Goal: Task Accomplishment & Management: Manage account settings

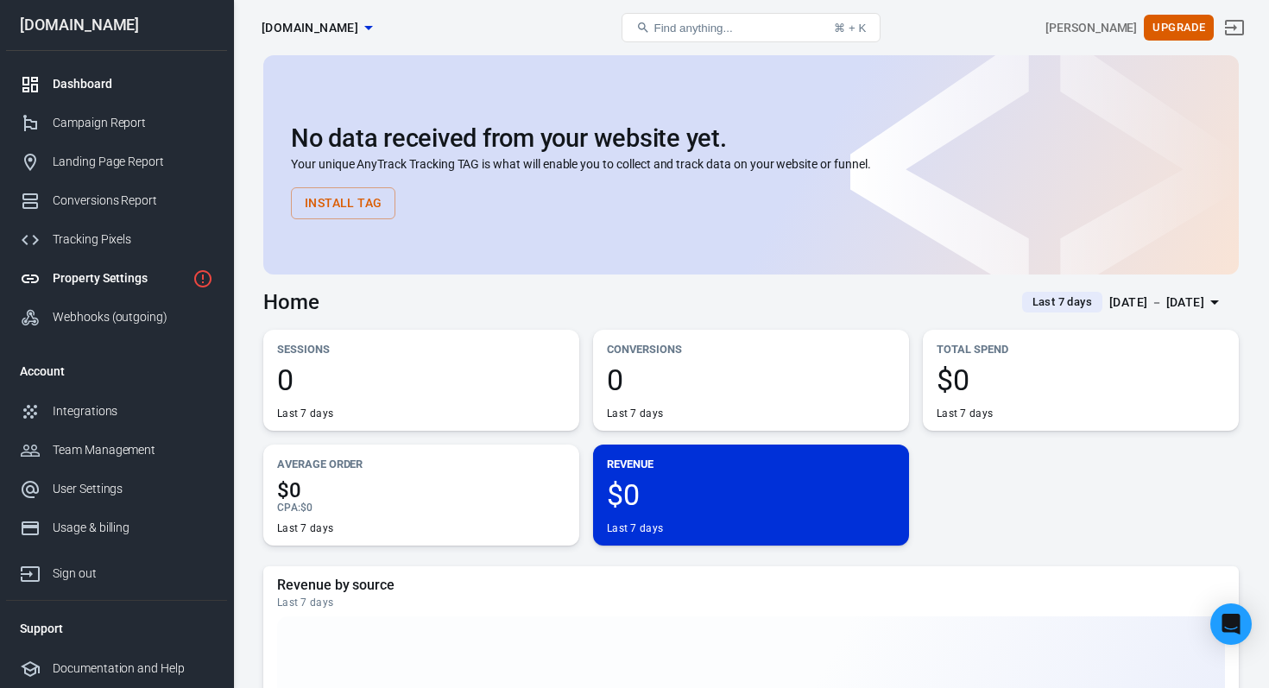
click at [103, 274] on div "Property Settings" at bounding box center [119, 278] width 133 height 18
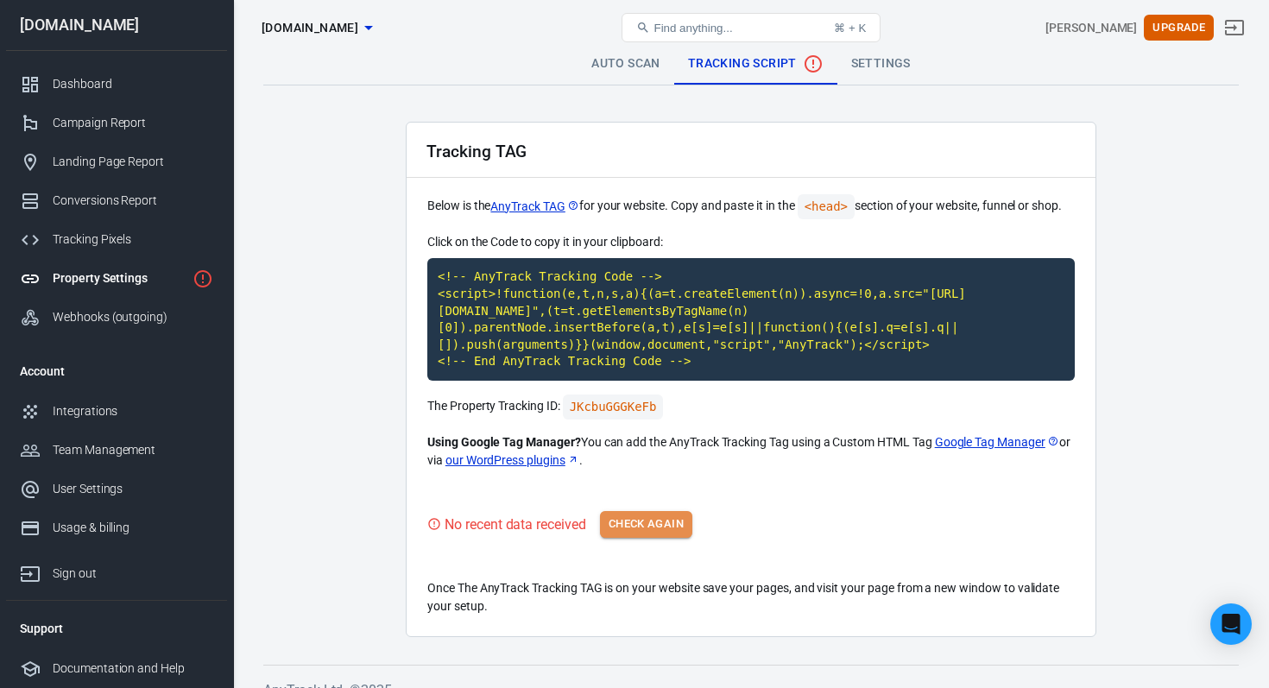
click at [653, 524] on button "Check Again" at bounding box center [646, 524] width 92 height 27
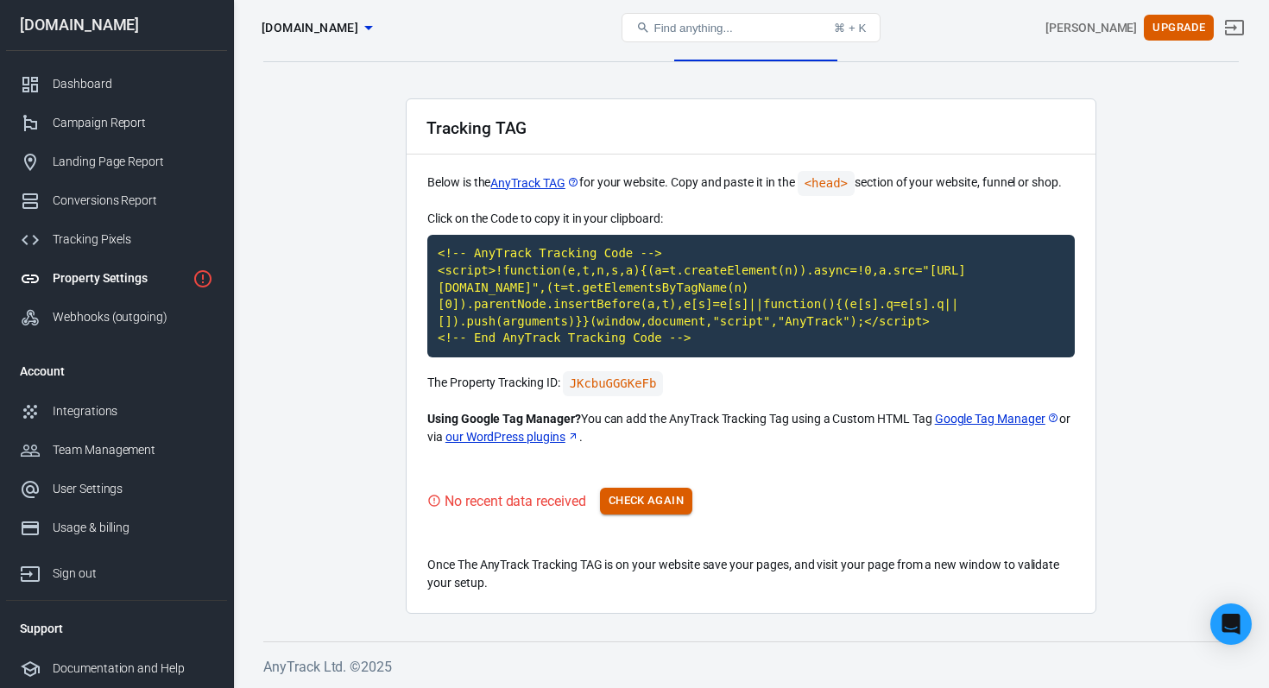
click at [667, 512] on button "Check Again" at bounding box center [646, 501] width 92 height 27
click at [778, 440] on p "Using Google Tag Manager? You can add the AnyTrack Tracking Tag using a Custom …" at bounding box center [750, 428] width 647 height 36
click at [643, 331] on code "<!-- AnyTrack Tracking Code --> <script>!function(e,t,n,s,a){(a=t.createElement…" at bounding box center [750, 296] width 647 height 123
click at [665, 500] on button "Check Again" at bounding box center [646, 501] width 92 height 27
click at [678, 328] on code "<!-- AnyTrack Tracking Code --> <script>!function(e,t,n,s,a){(a=t.createElement…" at bounding box center [750, 296] width 647 height 123
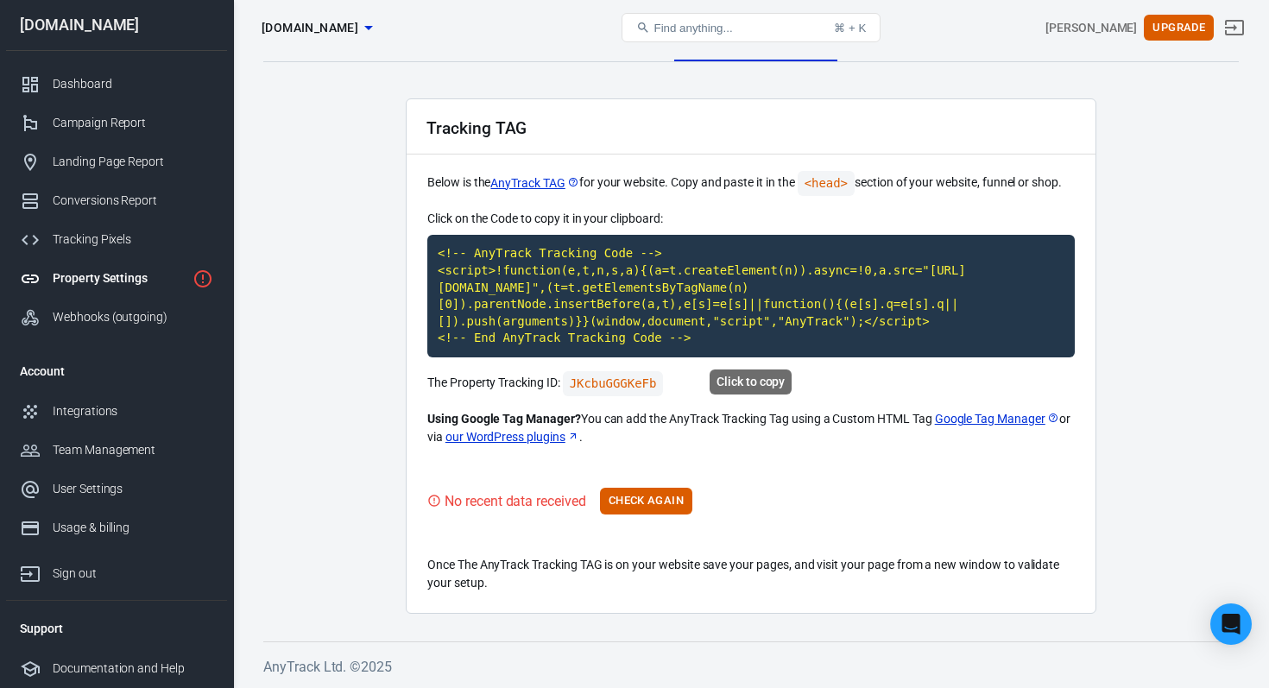
click at [663, 295] on code "<!-- AnyTrack Tracking Code --> <script>!function(e,t,n,s,a){(a=t.createElement…" at bounding box center [750, 296] width 647 height 123
click at [643, 501] on button "Check Again" at bounding box center [646, 501] width 92 height 27
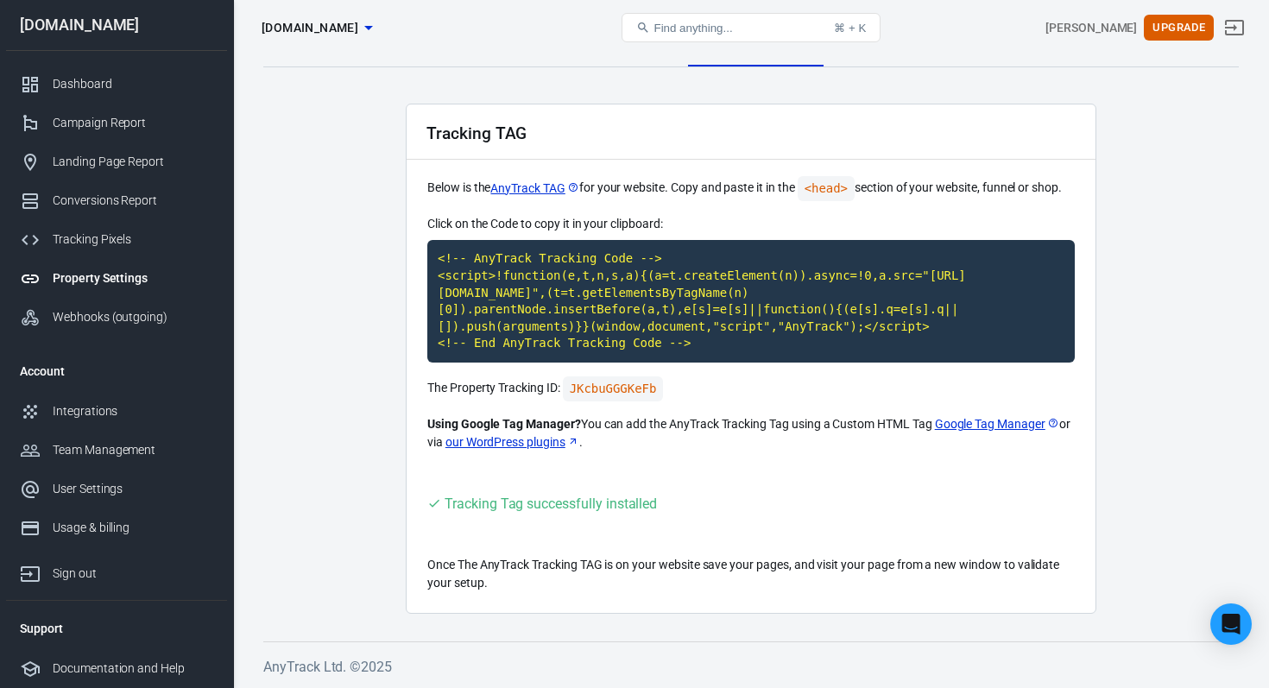
click at [563, 147] on div "Tracking TAG" at bounding box center [751, 131] width 689 height 55
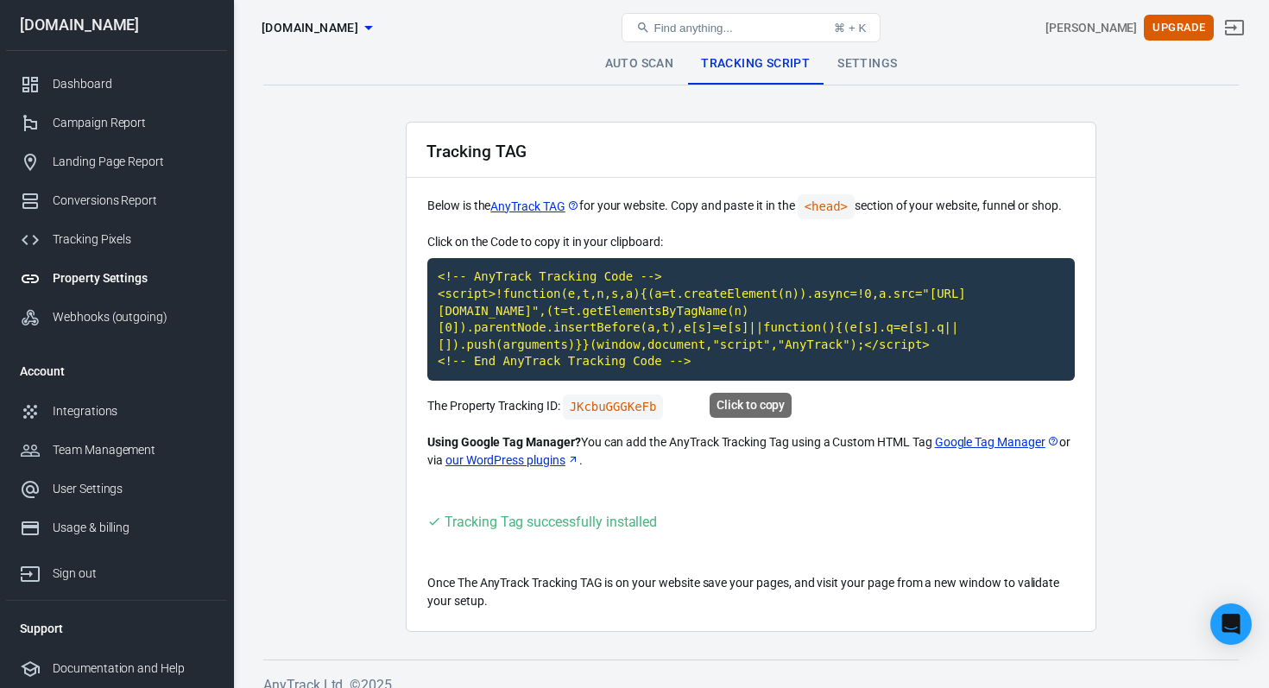
click at [619, 325] on code "<!-- AnyTrack Tracking Code --> <script>!function(e,t,n,s,a){(a=t.createElement…" at bounding box center [750, 319] width 647 height 123
click at [123, 95] on link "Dashboard" at bounding box center [116, 84] width 221 height 39
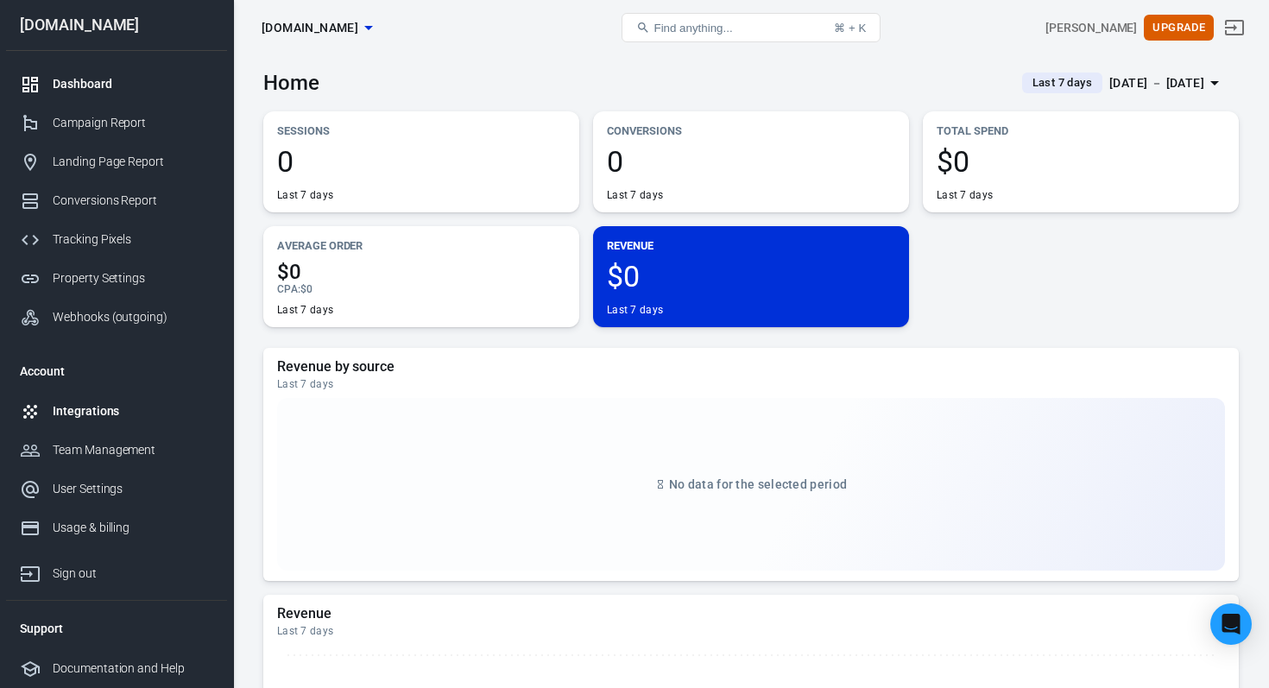
click at [119, 420] on link "Integrations" at bounding box center [116, 411] width 221 height 39
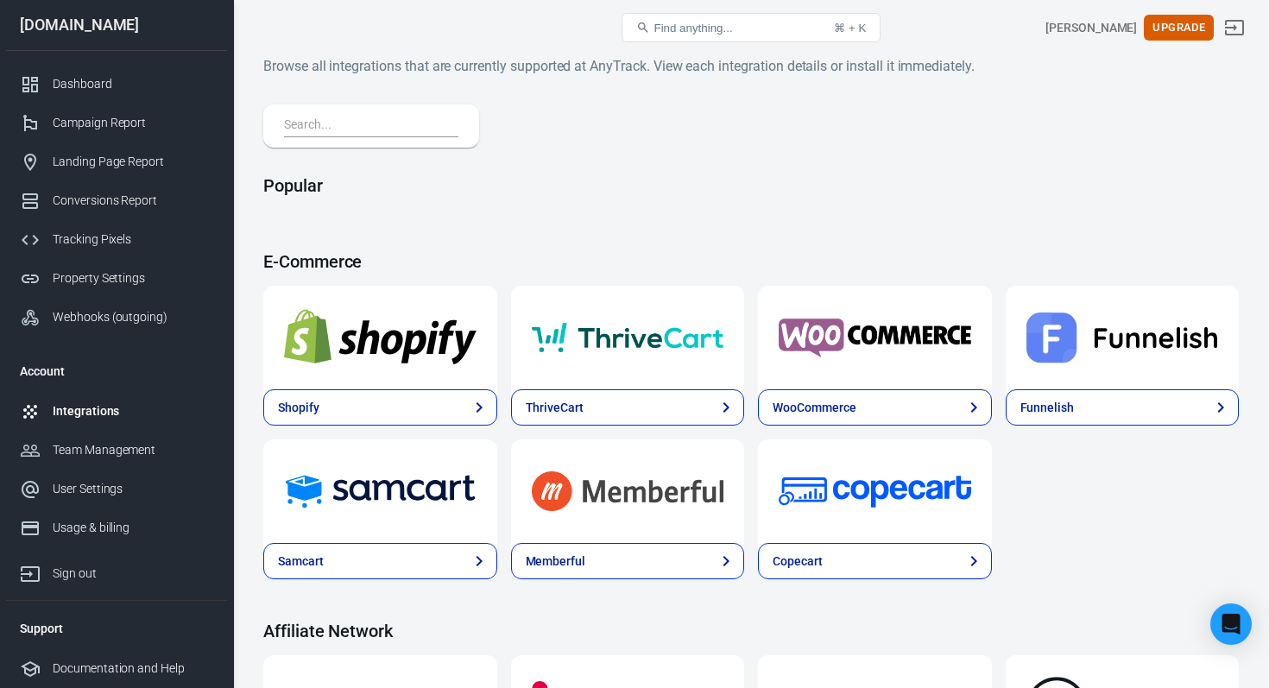
click at [386, 129] on input "text" at bounding box center [367, 126] width 167 height 22
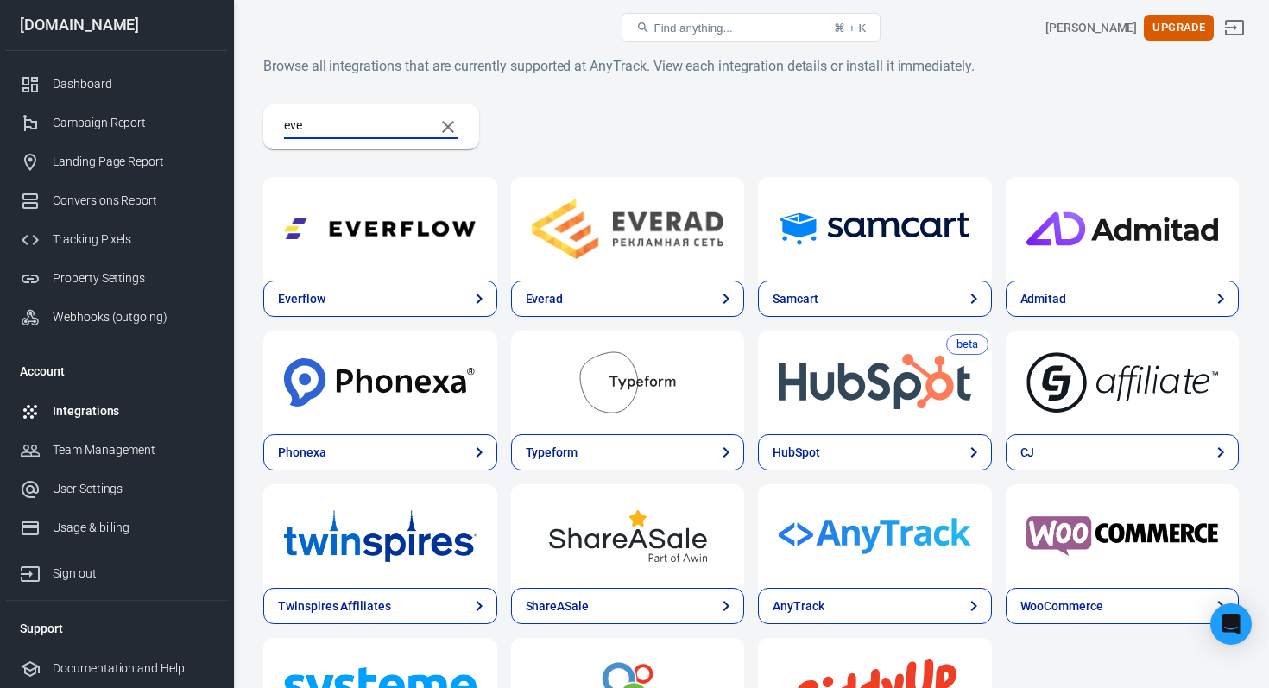
type input "ever"
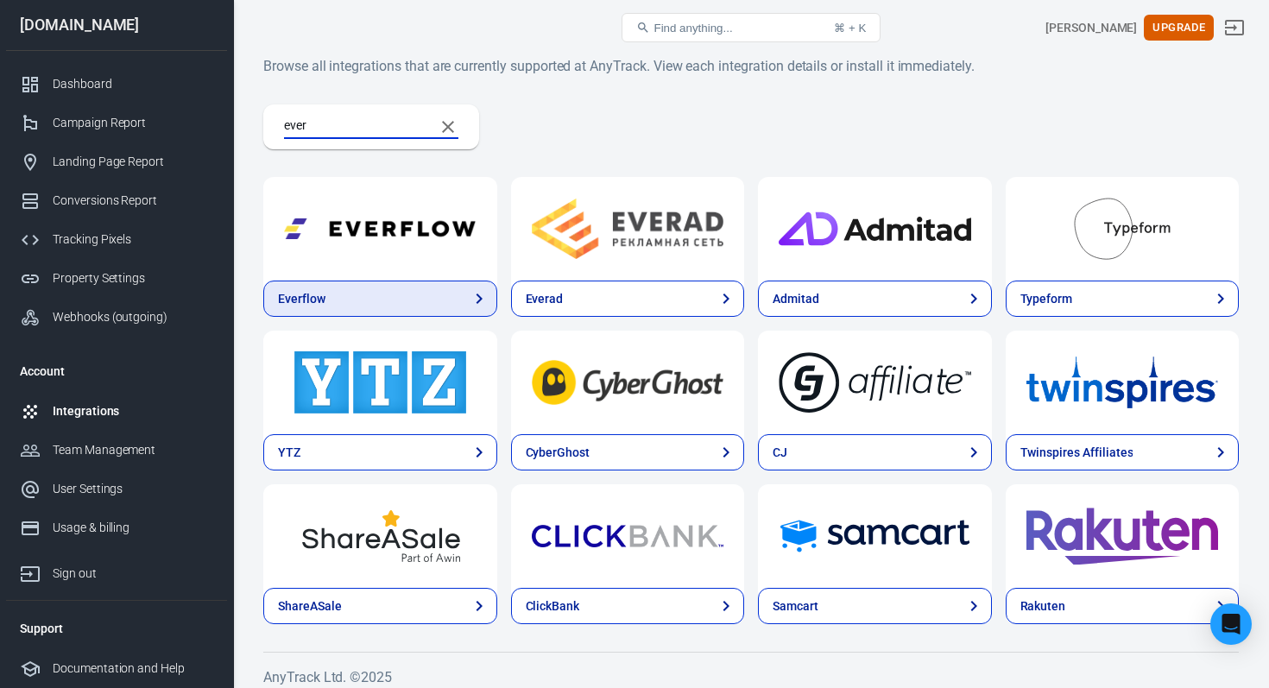
click at [388, 300] on link "Everflow" at bounding box center [380, 299] width 234 height 36
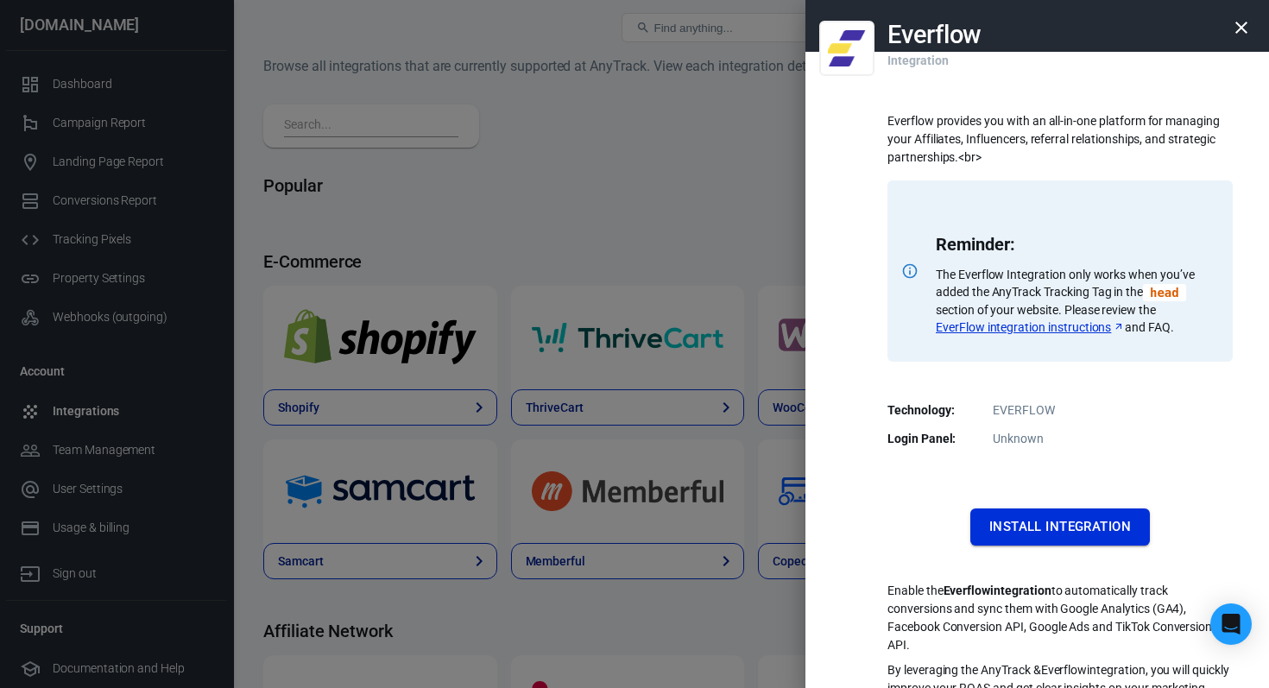
click at [1069, 518] on button "Install Integration" at bounding box center [1060, 526] width 180 height 36
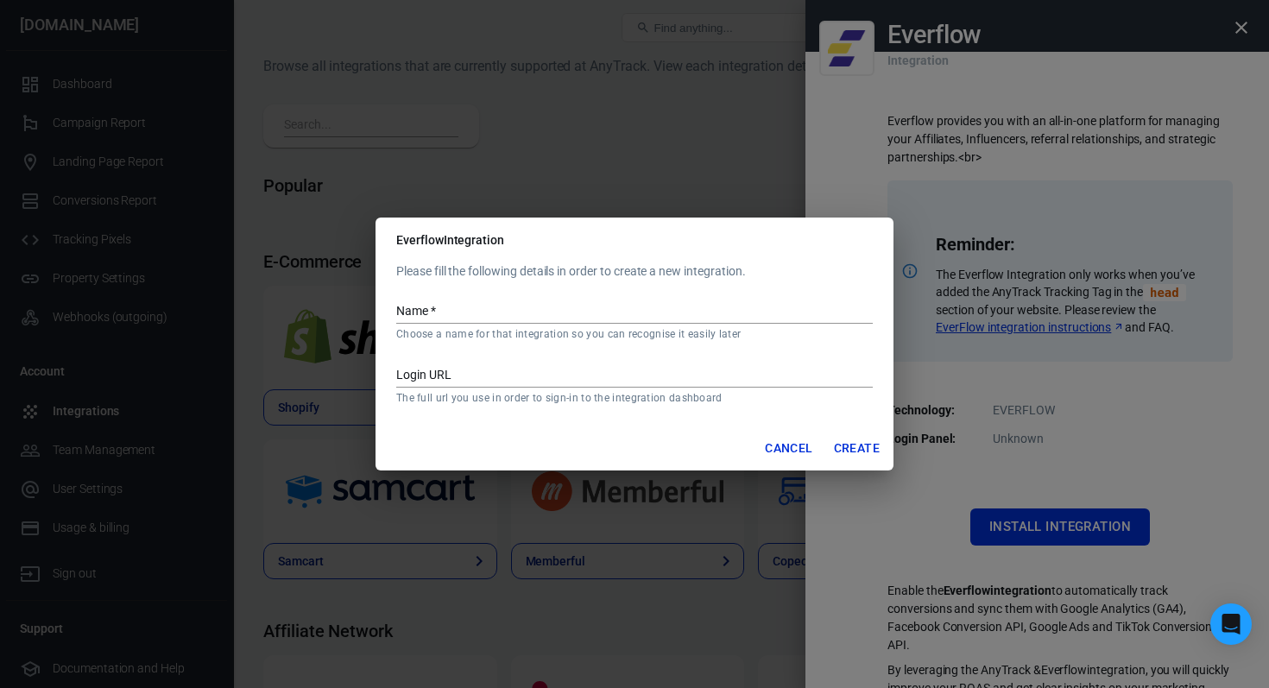
click at [716, 314] on input "Name   *" at bounding box center [634, 312] width 476 height 22
type input "Adsbranded"
click at [839, 451] on button "Create" at bounding box center [857, 448] width 60 height 32
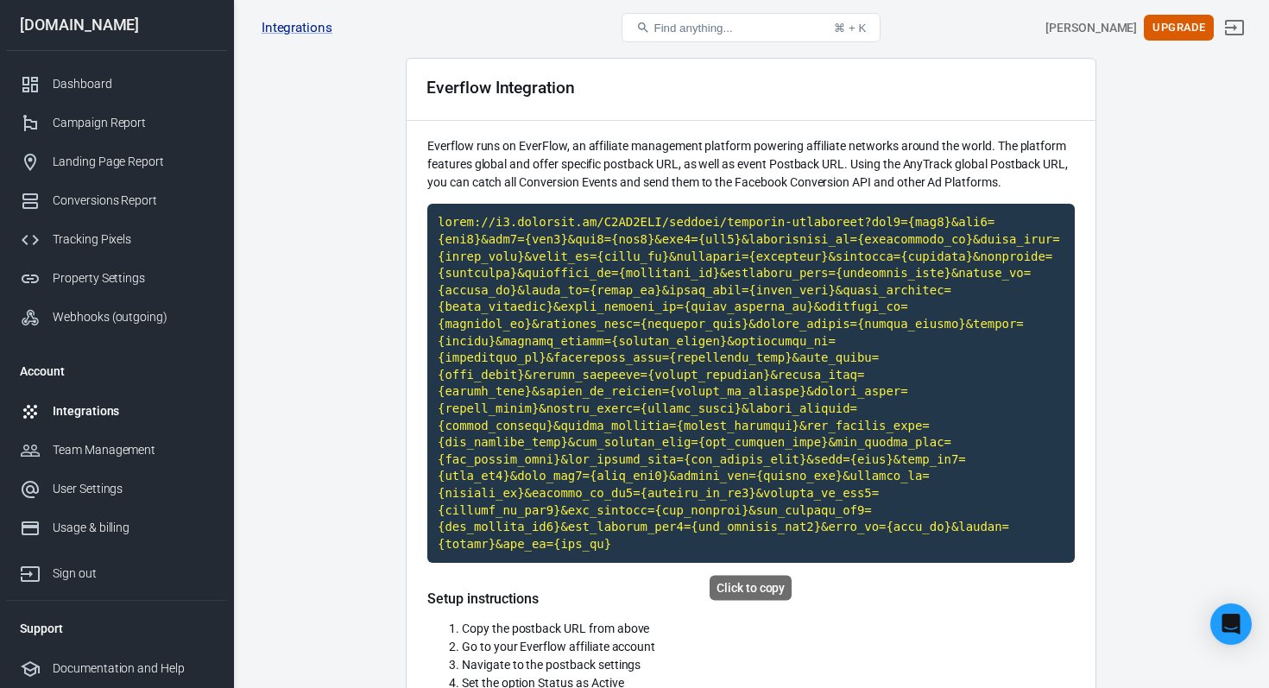
scroll to position [60, 0]
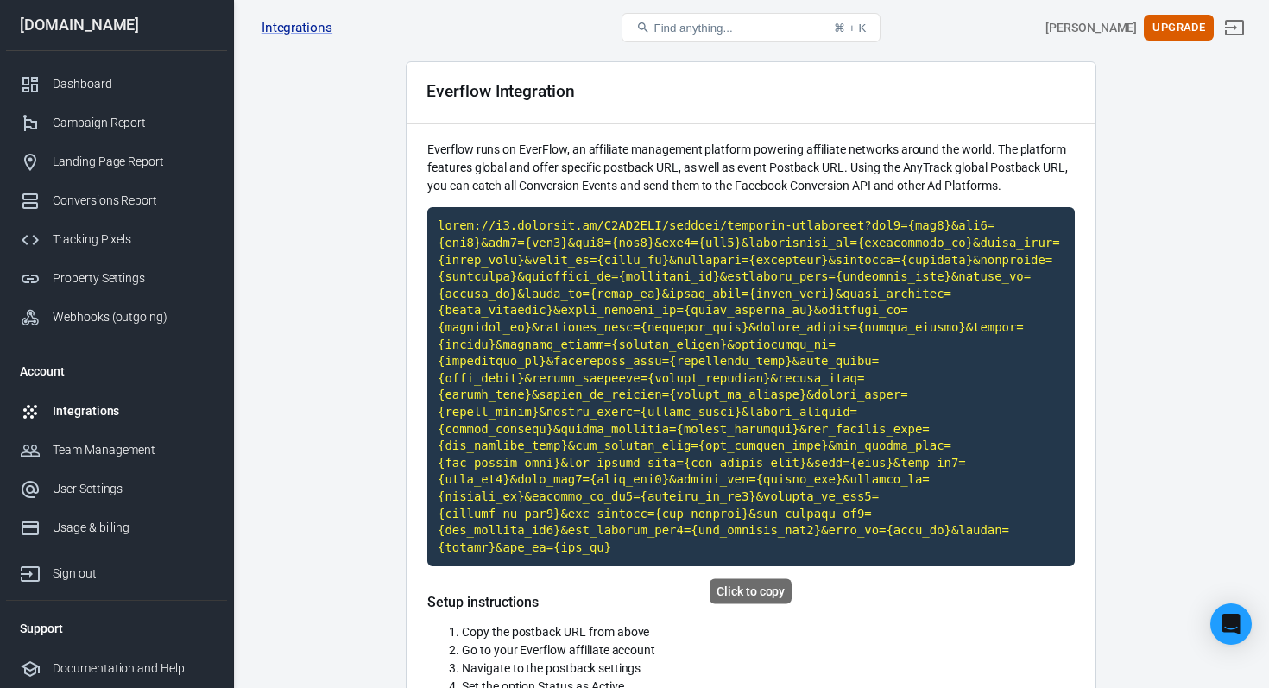
click at [736, 589] on div "Click to copy" at bounding box center [750, 591] width 82 height 25
click at [725, 450] on code "Click to copy" at bounding box center [750, 386] width 647 height 359
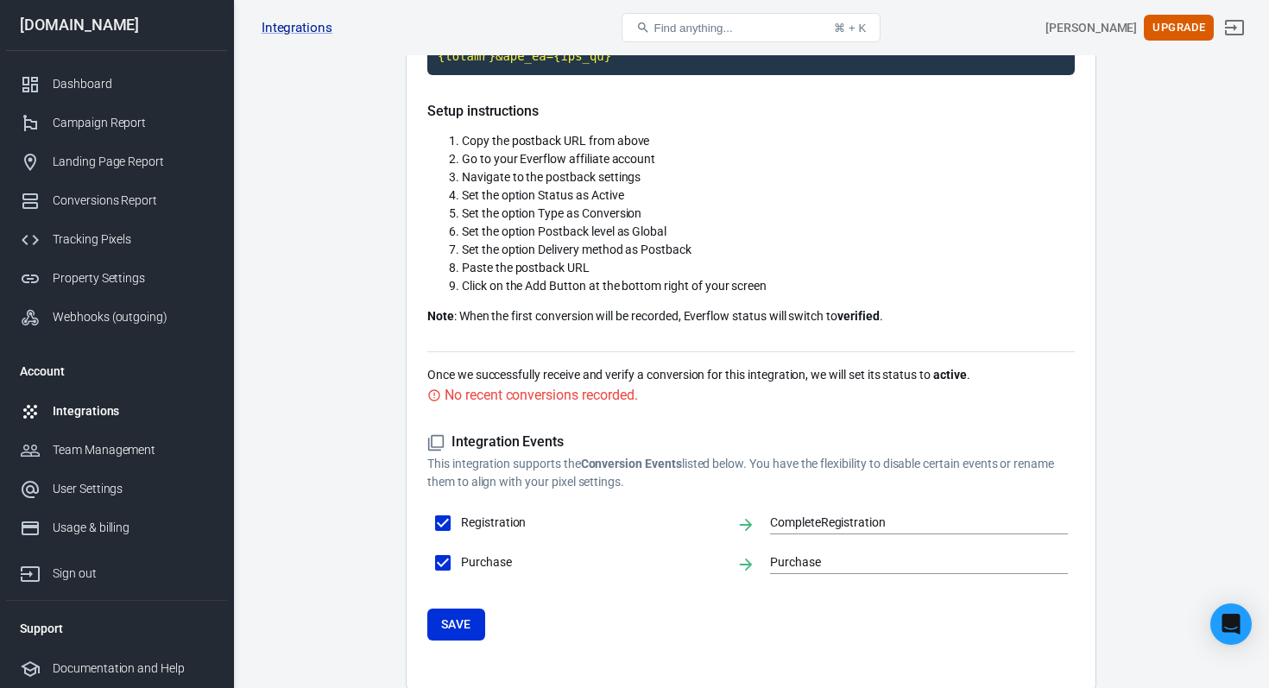
scroll to position [545, 0]
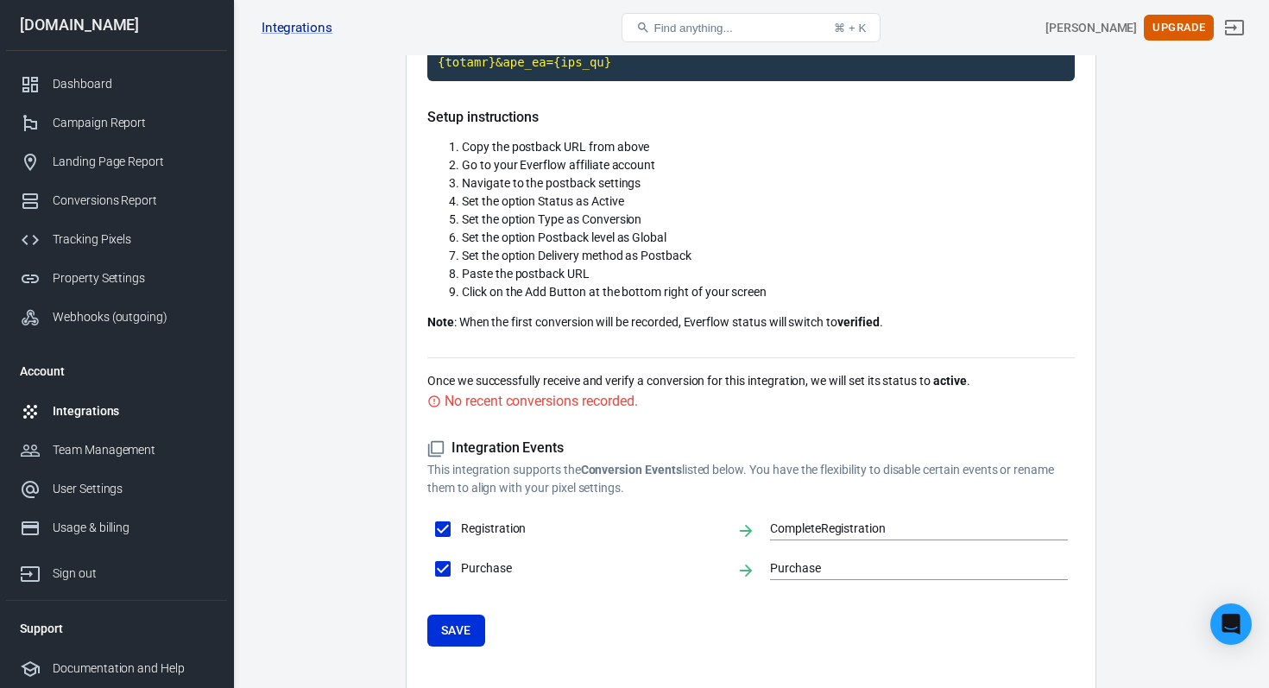
click at [590, 188] on span "Navigate to the postback settings" at bounding box center [551, 183] width 179 height 14
click at [540, 220] on span "Set the option Type as Conversion" at bounding box center [552, 219] width 180 height 14
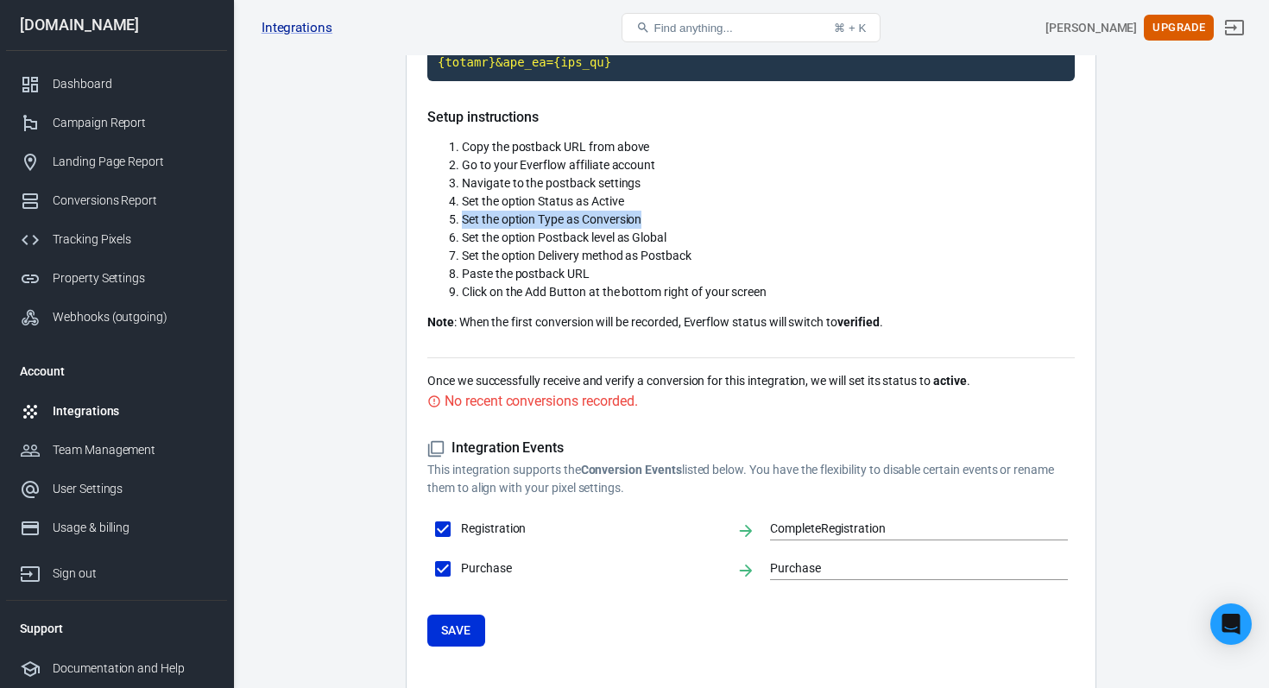
click at [540, 220] on span "Set the option Type as Conversion" at bounding box center [552, 219] width 180 height 14
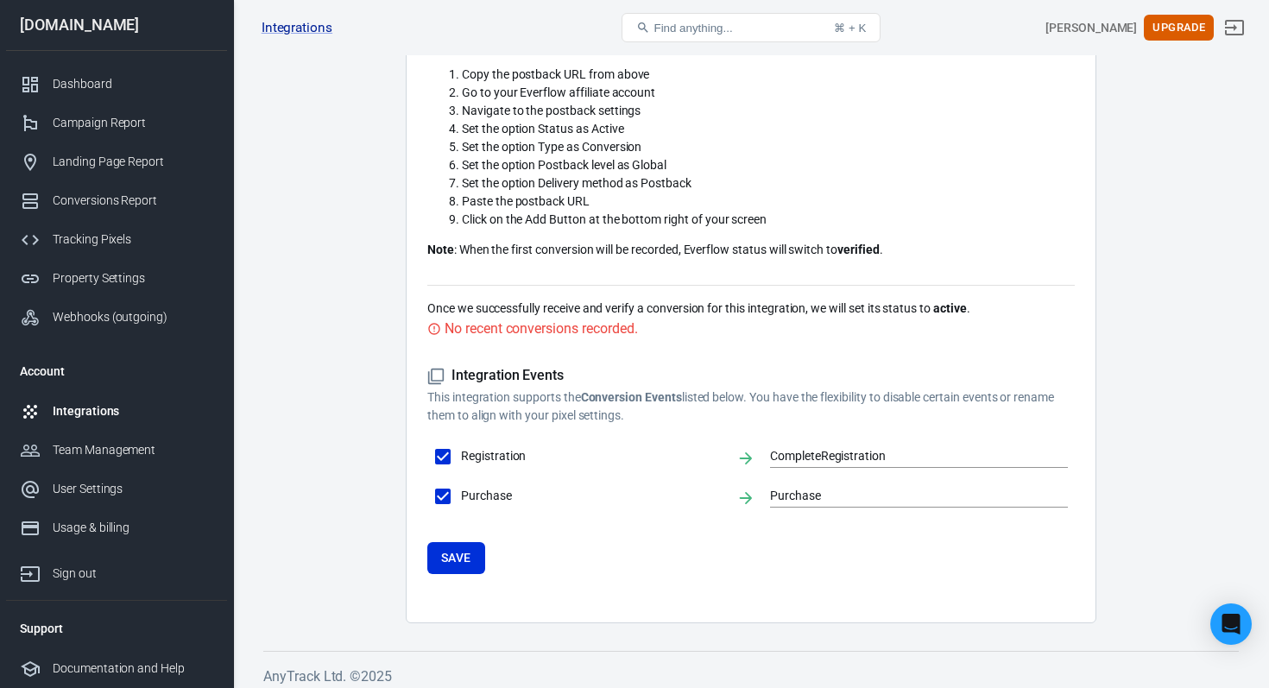
scroll to position [617, 0]
click at [464, 559] on button "Save" at bounding box center [456, 559] width 58 height 32
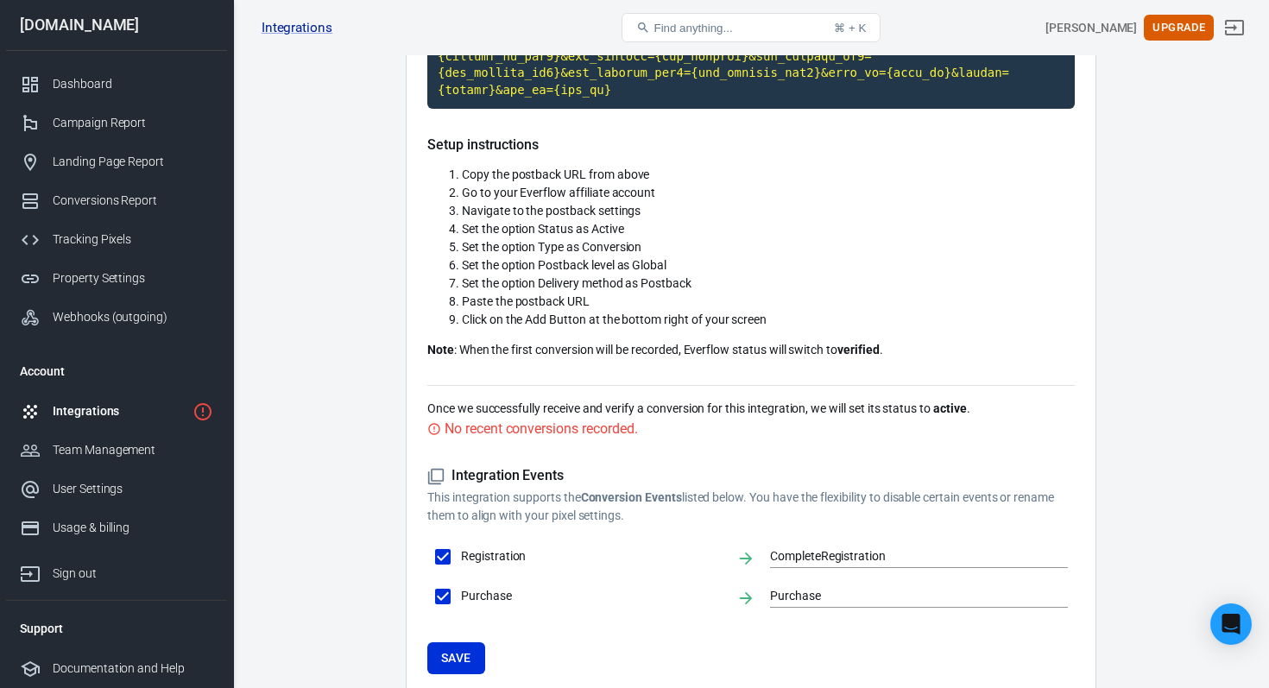
scroll to position [627, 0]
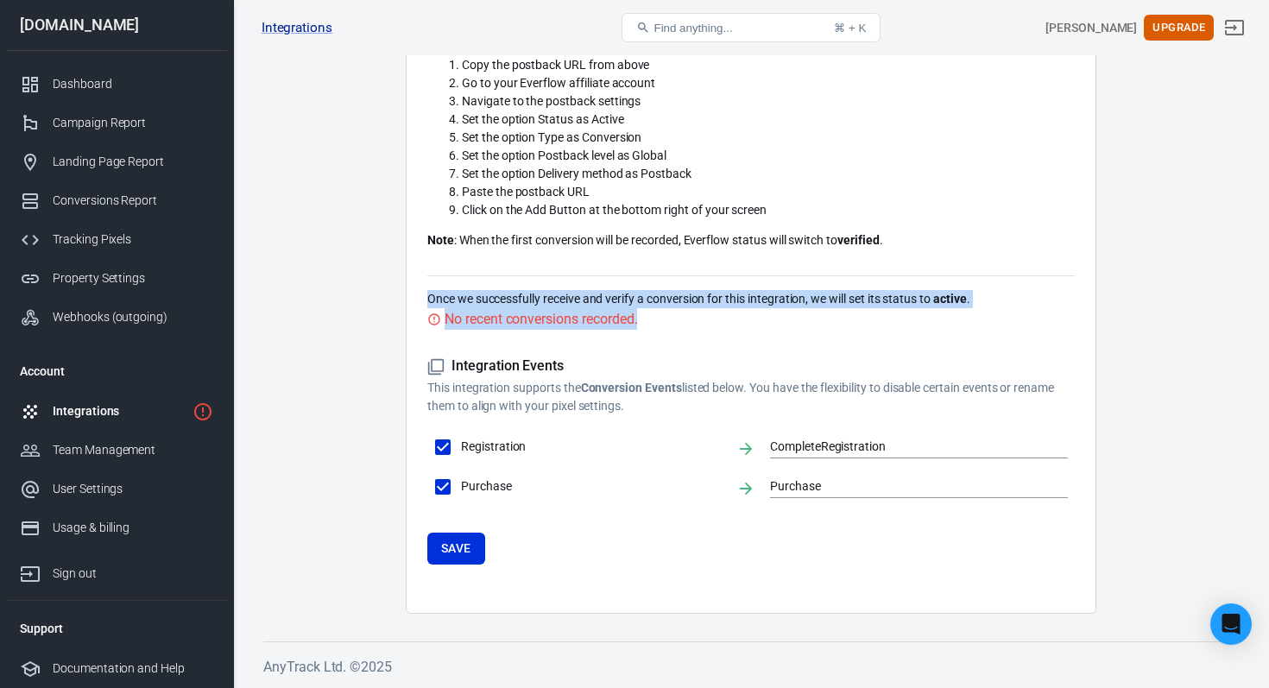
drag, startPoint x: 658, startPoint y: 325, endPoint x: 337, endPoint y: 306, distance: 320.8
click at [337, 306] on main "Integration Events Log Settings Everflow Integration Everflow runs on EverFlow,…" at bounding box center [750, 15] width 975 height 1198
click at [651, 283] on div "Once we successfully receive and verify a conversion for this integration, we w…" at bounding box center [750, 302] width 647 height 54
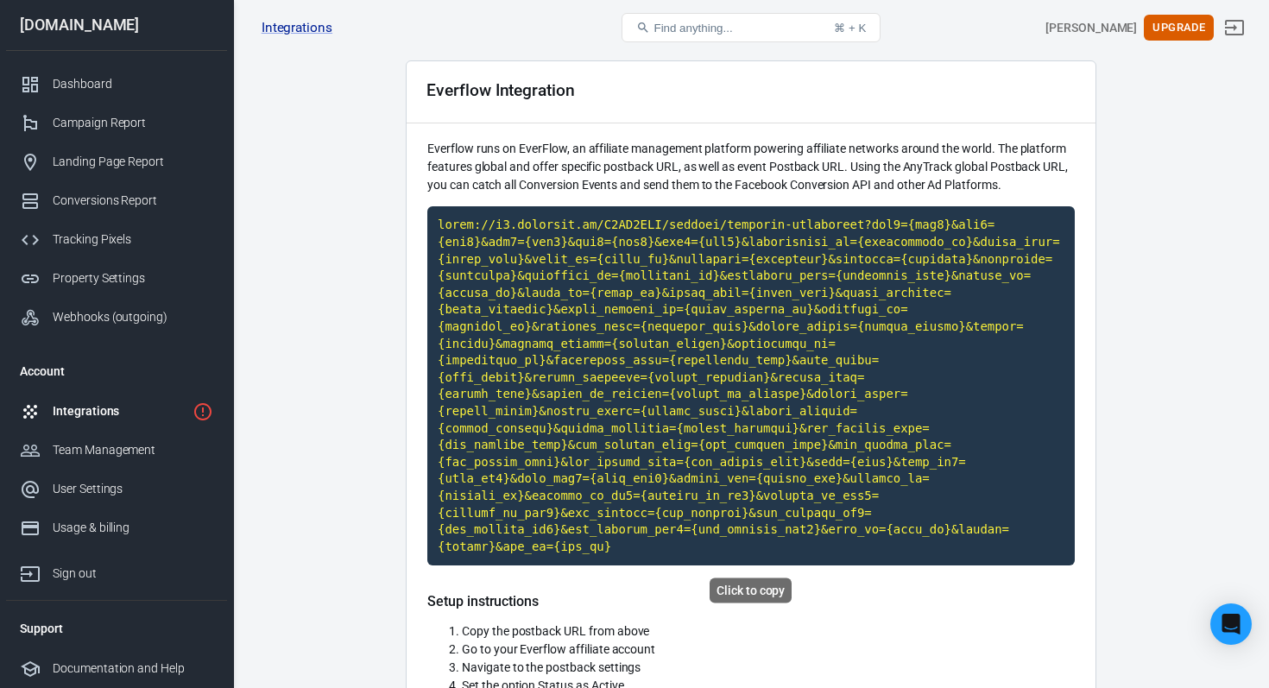
scroll to position [0, 0]
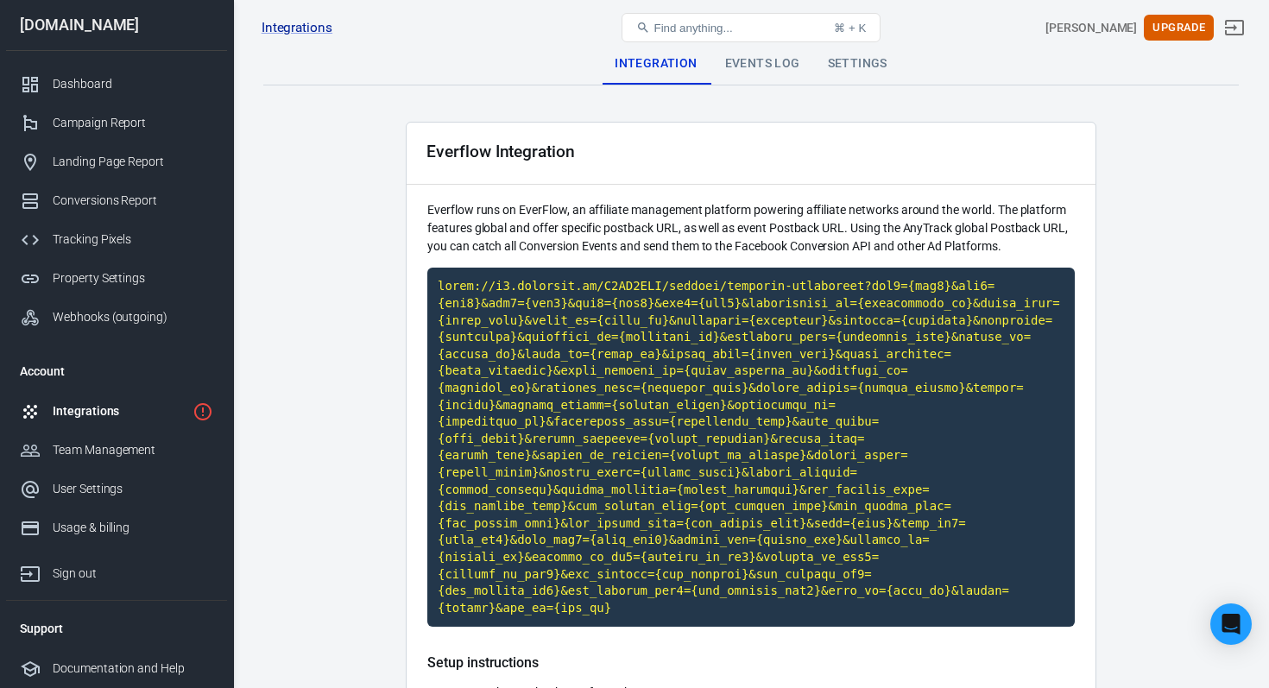
click at [752, 179] on div "Everflow Integration" at bounding box center [751, 154] width 689 height 62
click at [768, 72] on div "Events Log" at bounding box center [762, 63] width 103 height 41
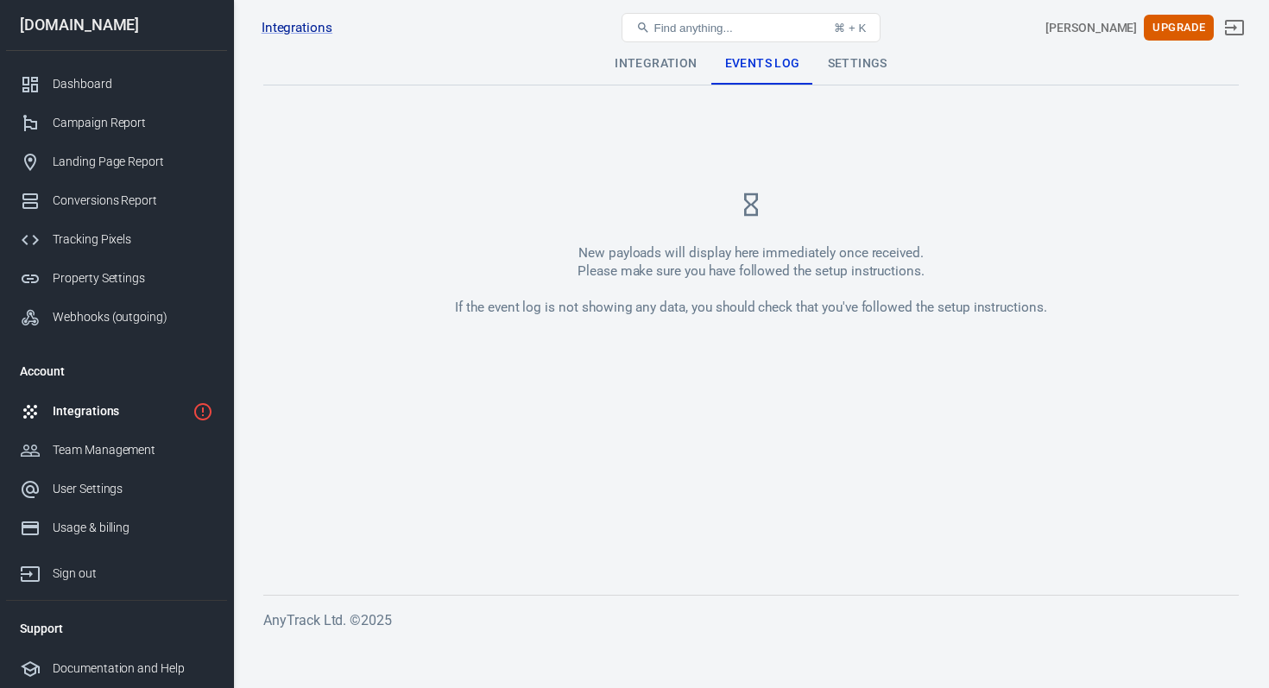
click at [647, 70] on div "Integration" at bounding box center [656, 63] width 110 height 41
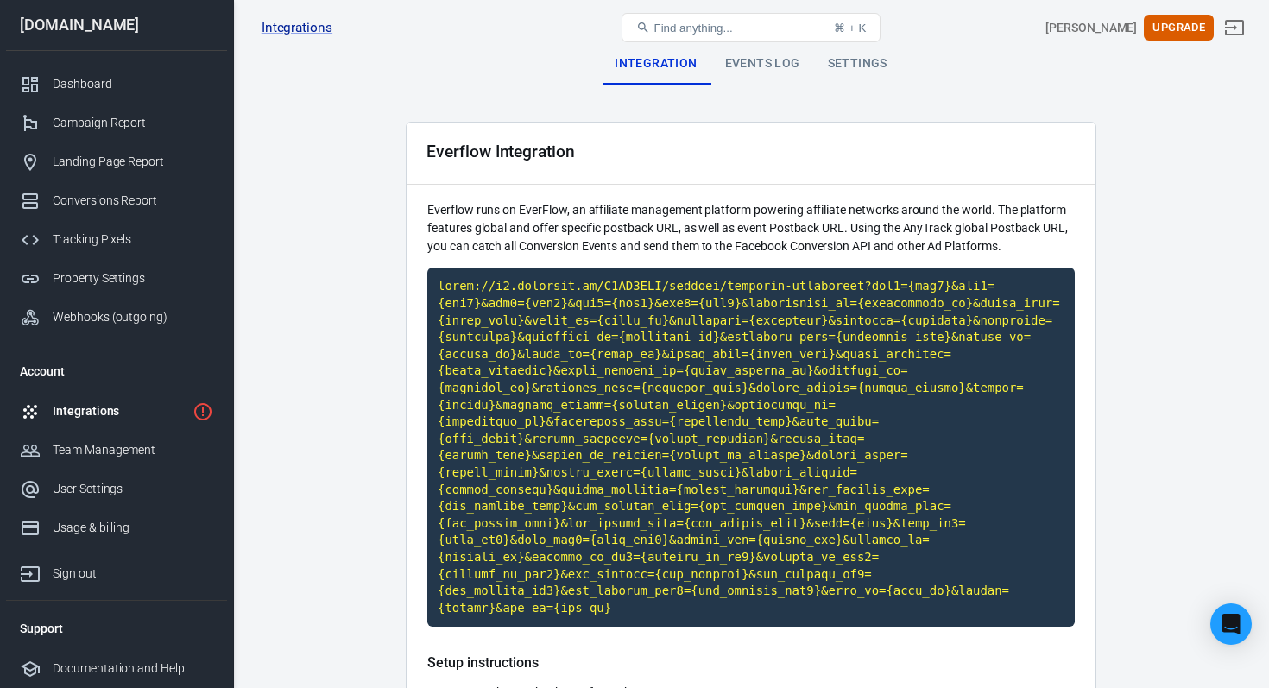
scroll to position [59, 0]
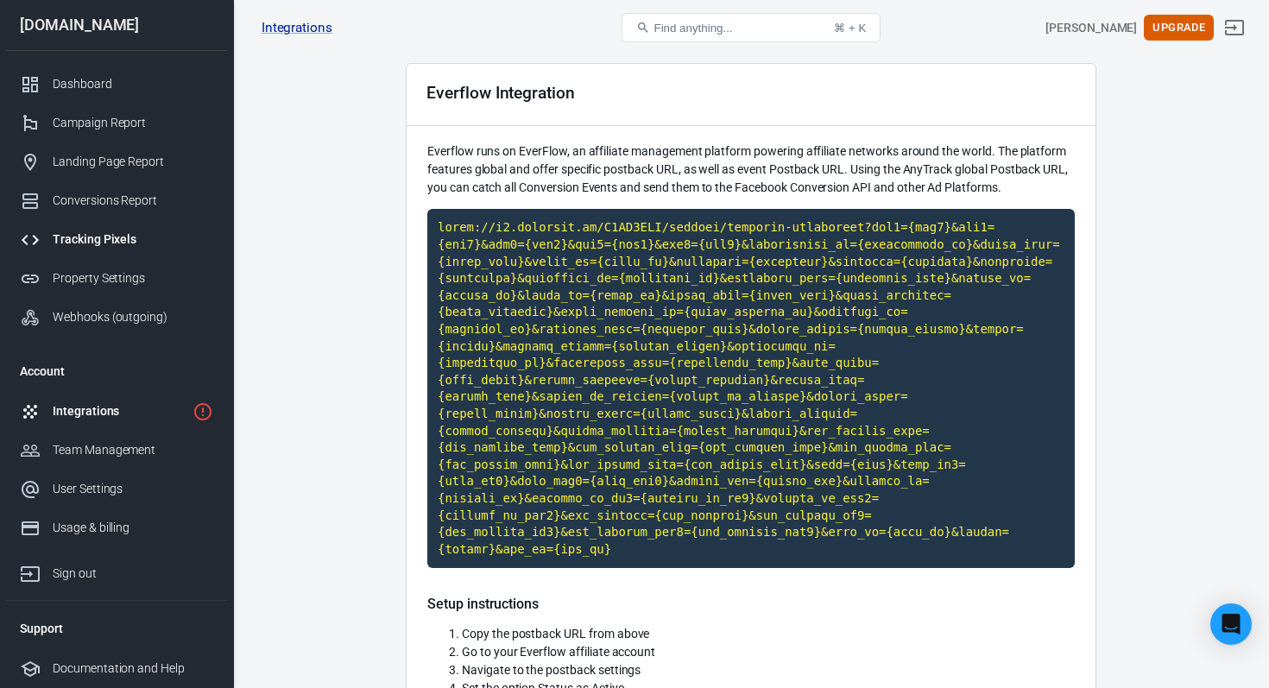
click at [124, 234] on div "Tracking Pixels" at bounding box center [133, 239] width 161 height 18
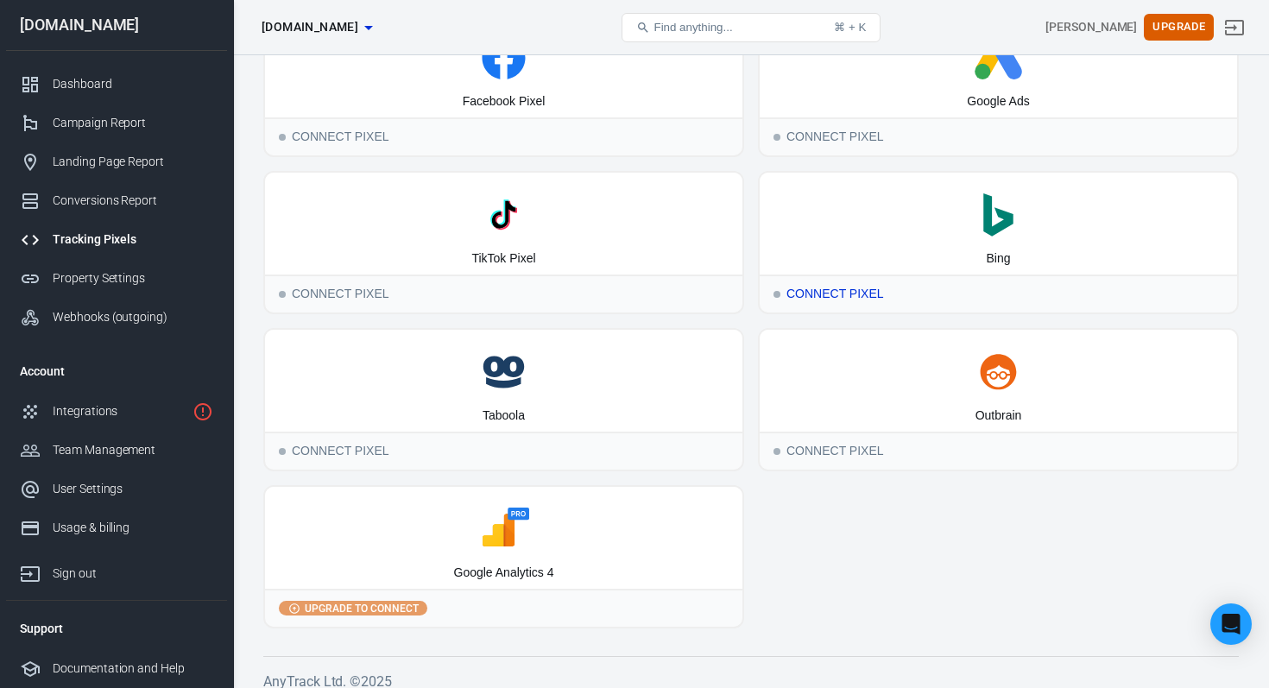
scroll to position [109, 0]
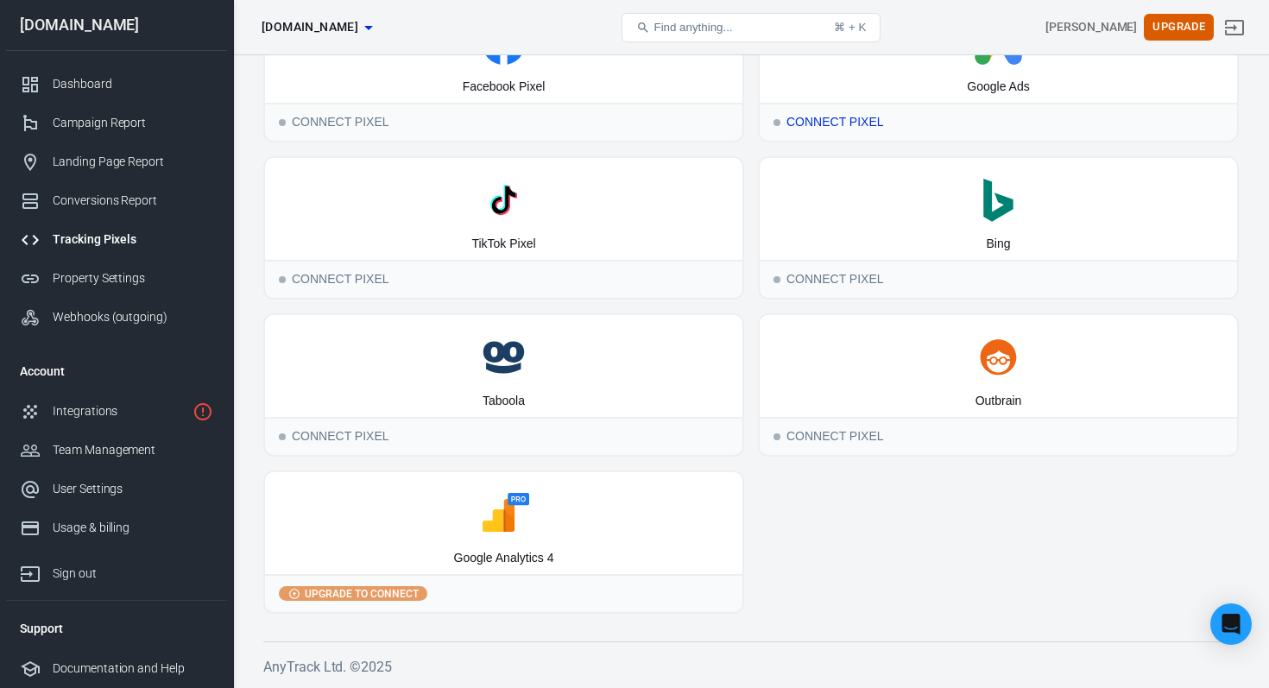
click at [884, 122] on div "Connect Pixel" at bounding box center [998, 122] width 477 height 38
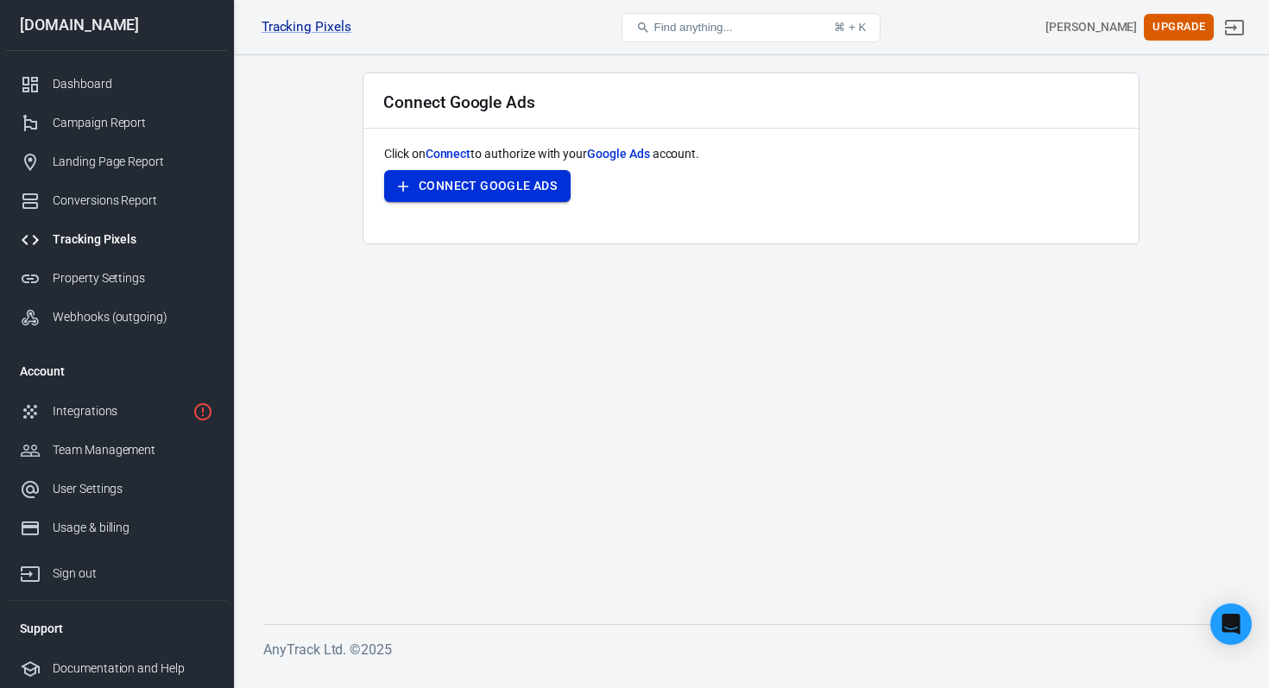
click at [545, 182] on button "Connect Google Ads" at bounding box center [477, 186] width 186 height 32
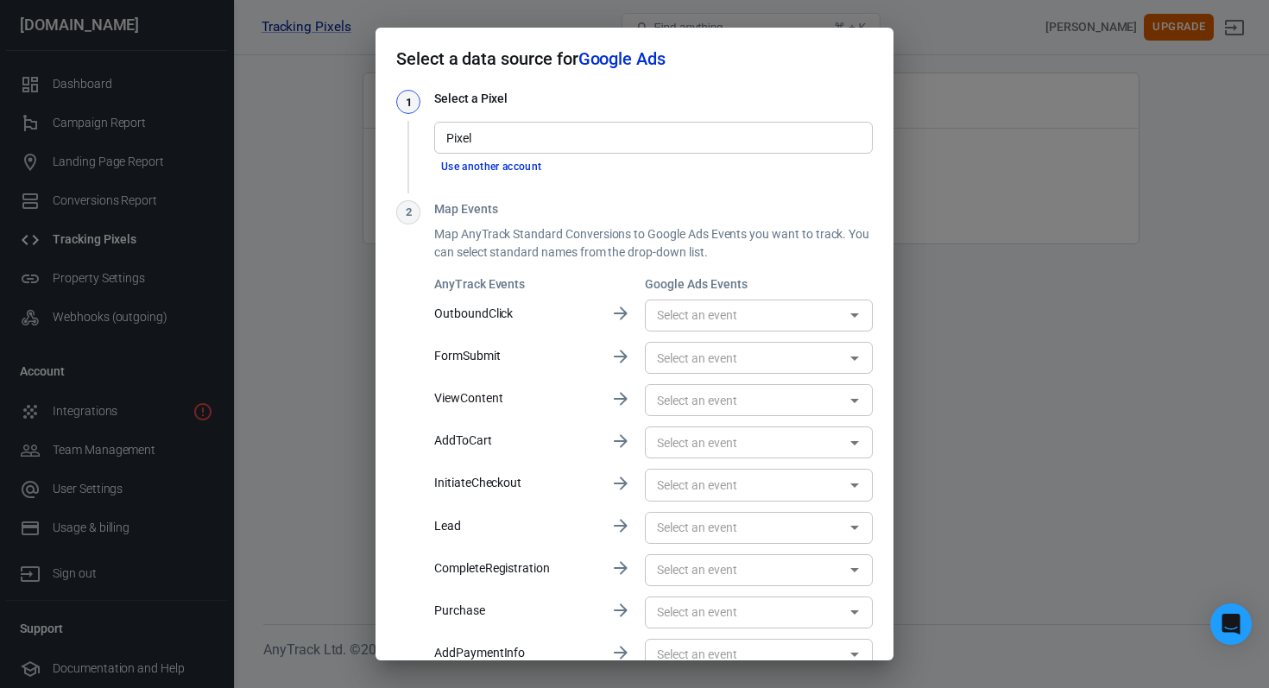
scroll to position [9, 0]
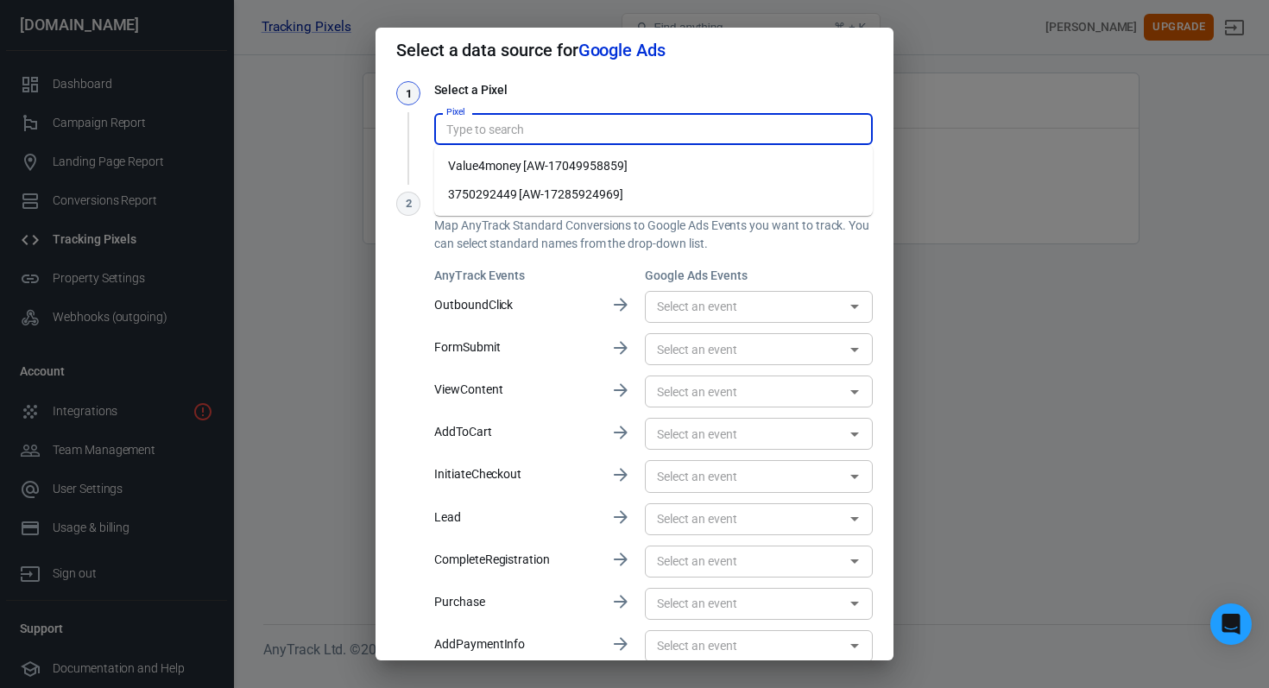
click at [603, 138] on input "Pixel" at bounding box center [652, 129] width 426 height 22
click at [595, 162] on li "Value4money [AW-17049958859]" at bounding box center [653, 166] width 438 height 28
type input "Value4money [AW-17049958859]"
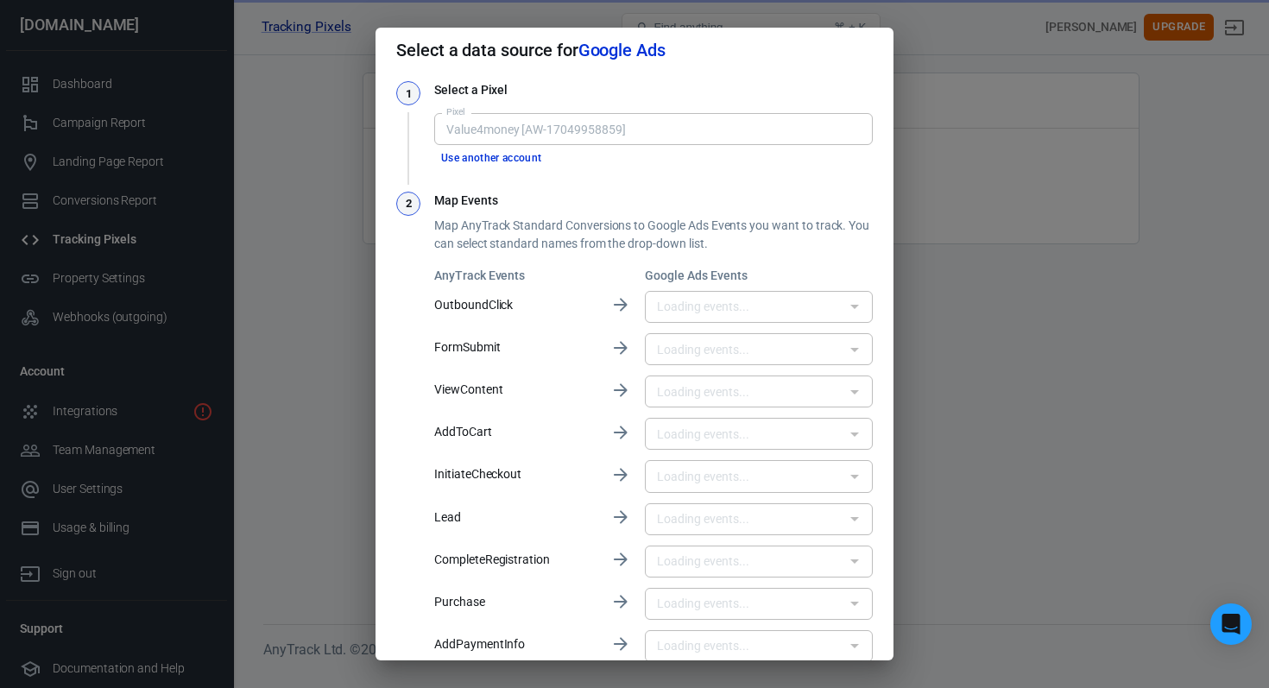
type input "value4money [QrSlCIyF-80aEMvzhsI_]"
type input "Tag [PERSON_NAME] G [mN-jCI7Gs-8aEMvzhsI_]"
type input "Value4money [4EILCJXn-s0aEMvzhsI_]"
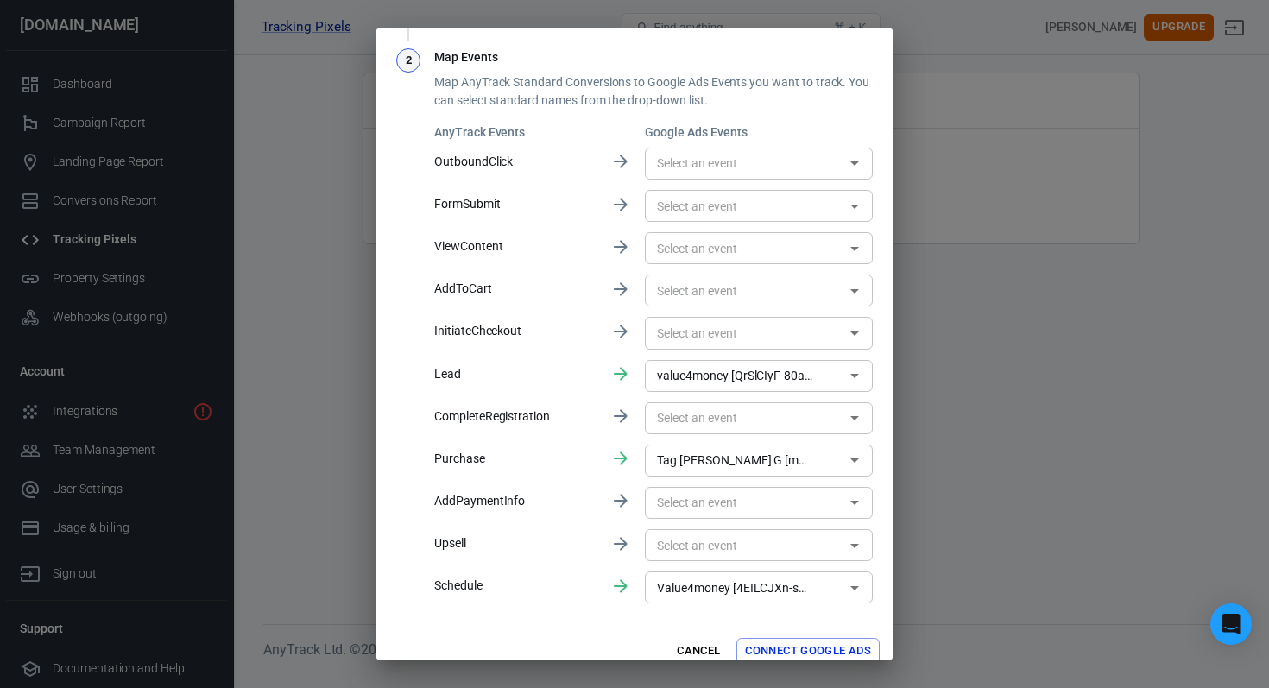
scroll to position [170, 0]
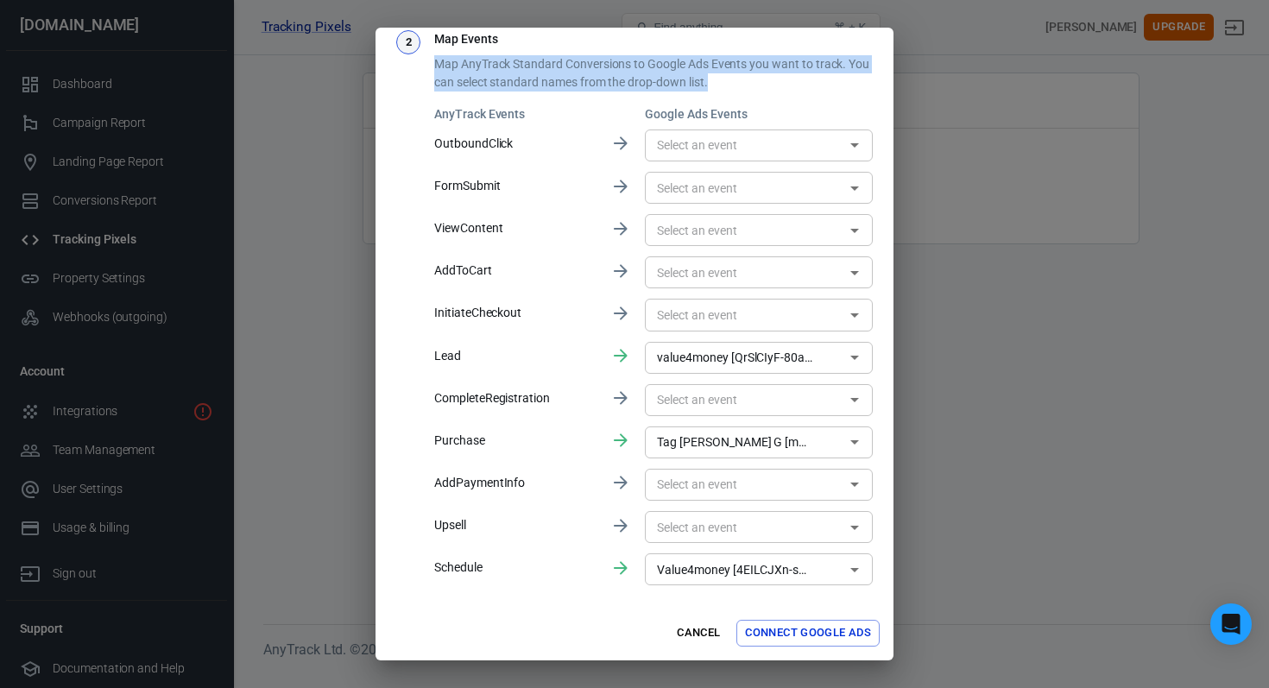
drag, startPoint x: 762, startPoint y: 76, endPoint x: 434, endPoint y: 71, distance: 328.0
click at [432, 71] on div "2 Map Events Map AnyTrack Standard Conversions to Google Ads Events you want to…" at bounding box center [634, 309] width 476 height 558
click at [432, 60] on div "2 Map Events Map AnyTrack Standard Conversions to Google Ads Events you want to…" at bounding box center [634, 309] width 476 height 558
drag, startPoint x: 432, startPoint y: 60, endPoint x: 735, endPoint y: 97, distance: 305.1
click at [735, 97] on div "2 Map Events Map AnyTrack Standard Conversions to Google Ads Events you want to…" at bounding box center [634, 309] width 476 height 558
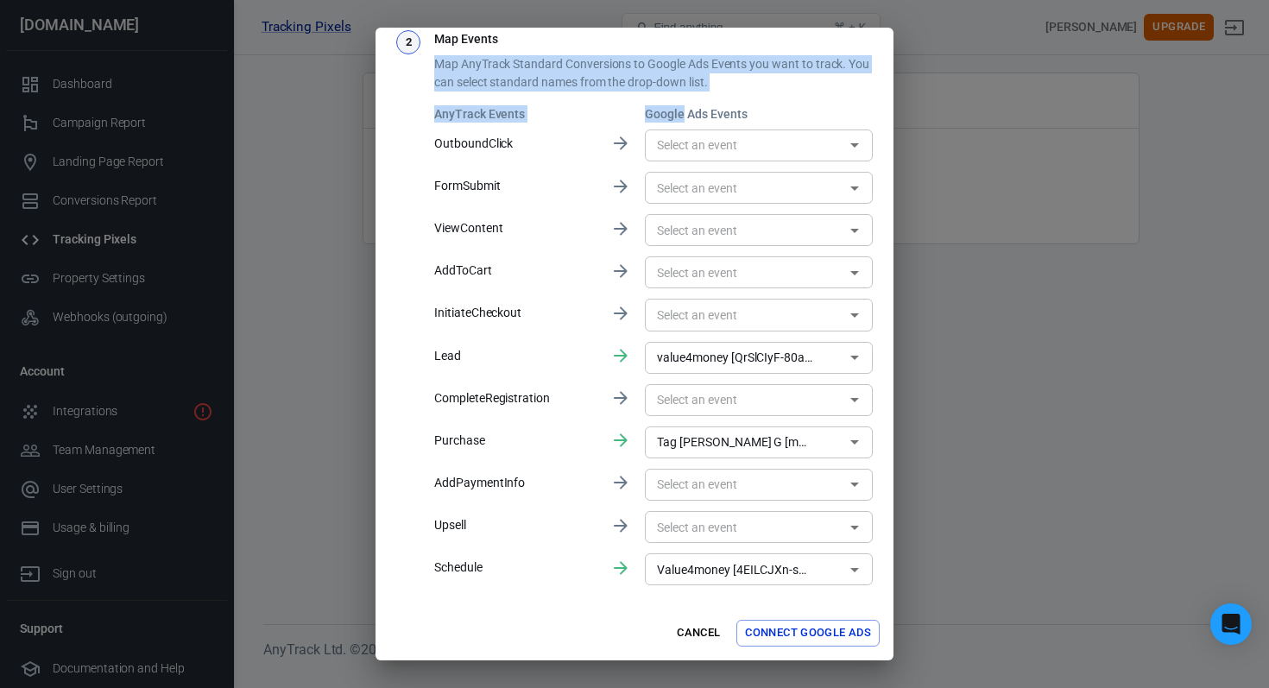
click at [736, 78] on p "Map AnyTrack Standard Conversions to Google Ads Events you want to track. You c…" at bounding box center [653, 73] width 438 height 36
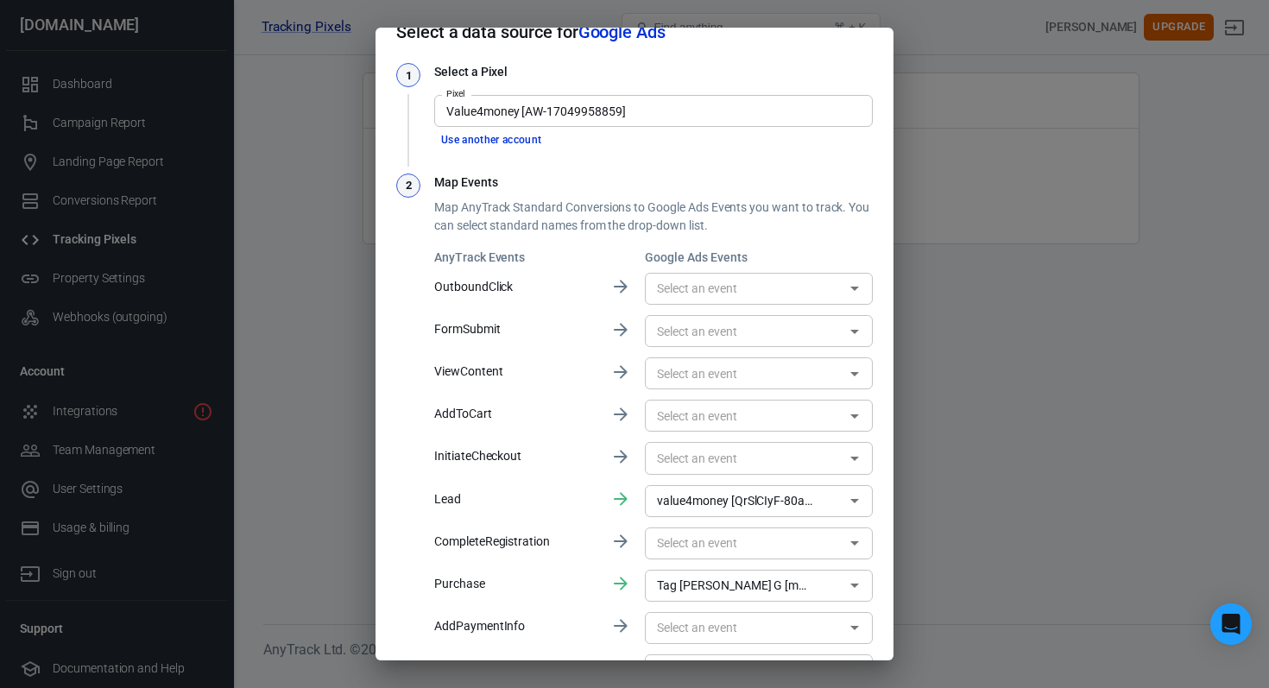
scroll to position [30, 0]
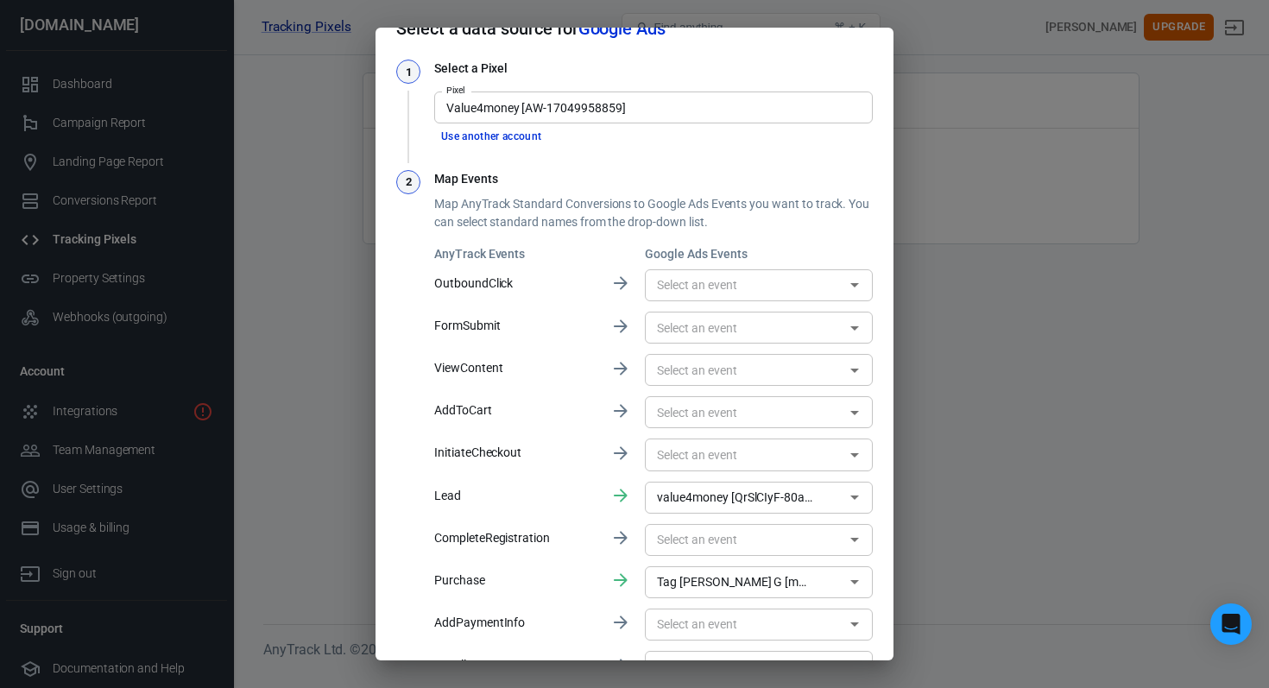
click at [509, 285] on p "OutboundClick" at bounding box center [515, 283] width 162 height 18
click at [949, 46] on div "Select a data source for Google Ads 1 Select a Pixel Pixel Value4money [AW-1704…" at bounding box center [634, 344] width 1269 height 688
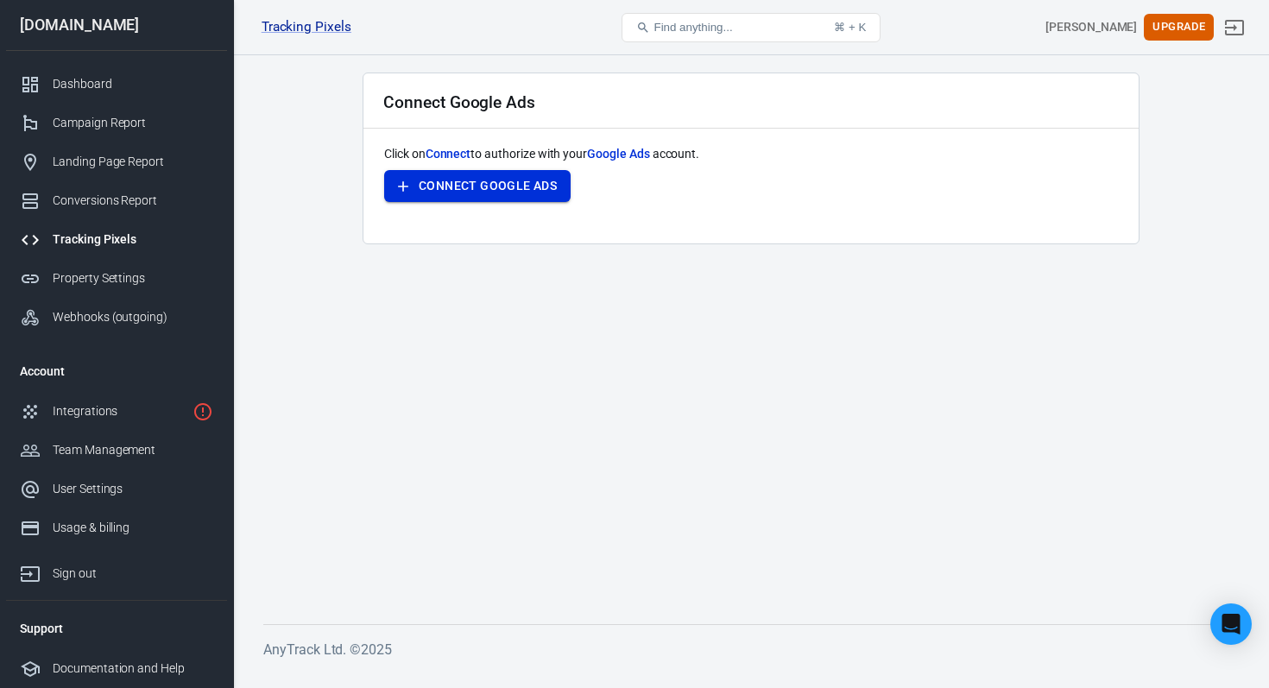
click at [520, 180] on button "Connect Google Ads" at bounding box center [477, 186] width 186 height 32
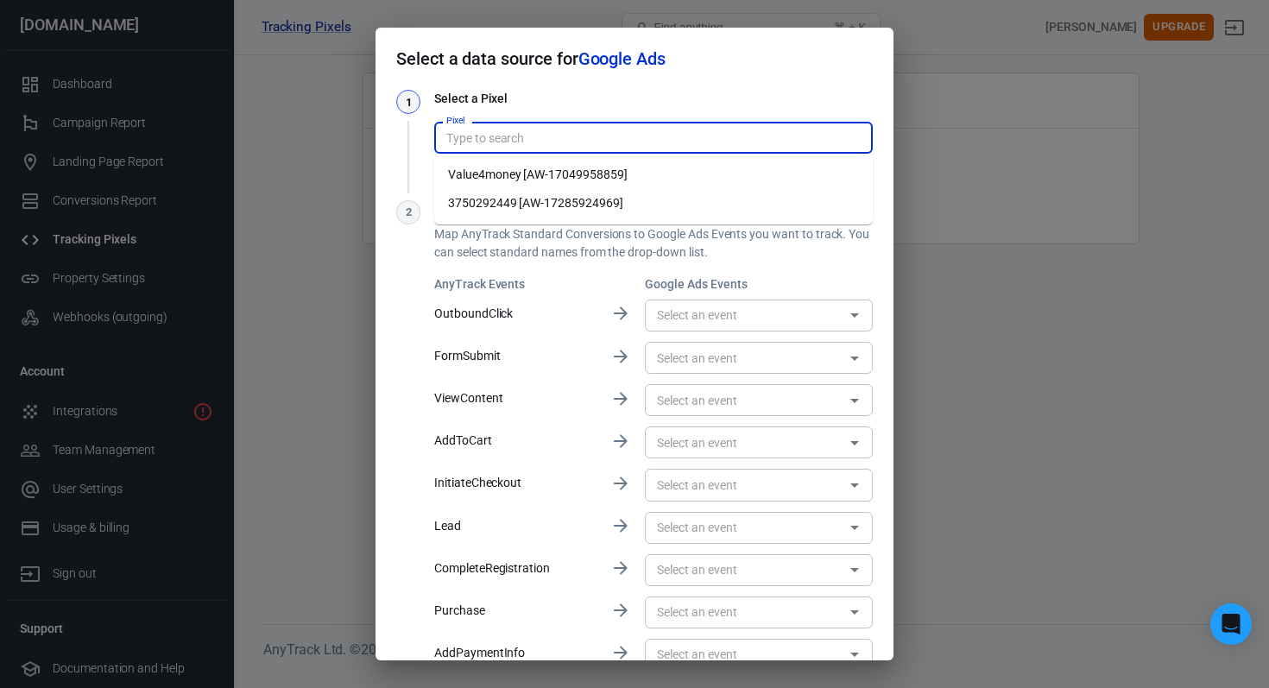
click at [584, 137] on input "Pixel" at bounding box center [652, 138] width 426 height 22
click at [581, 173] on li "Value4money [AW-17049958859]" at bounding box center [653, 175] width 438 height 28
type input "Value4money [AW-17049958859]"
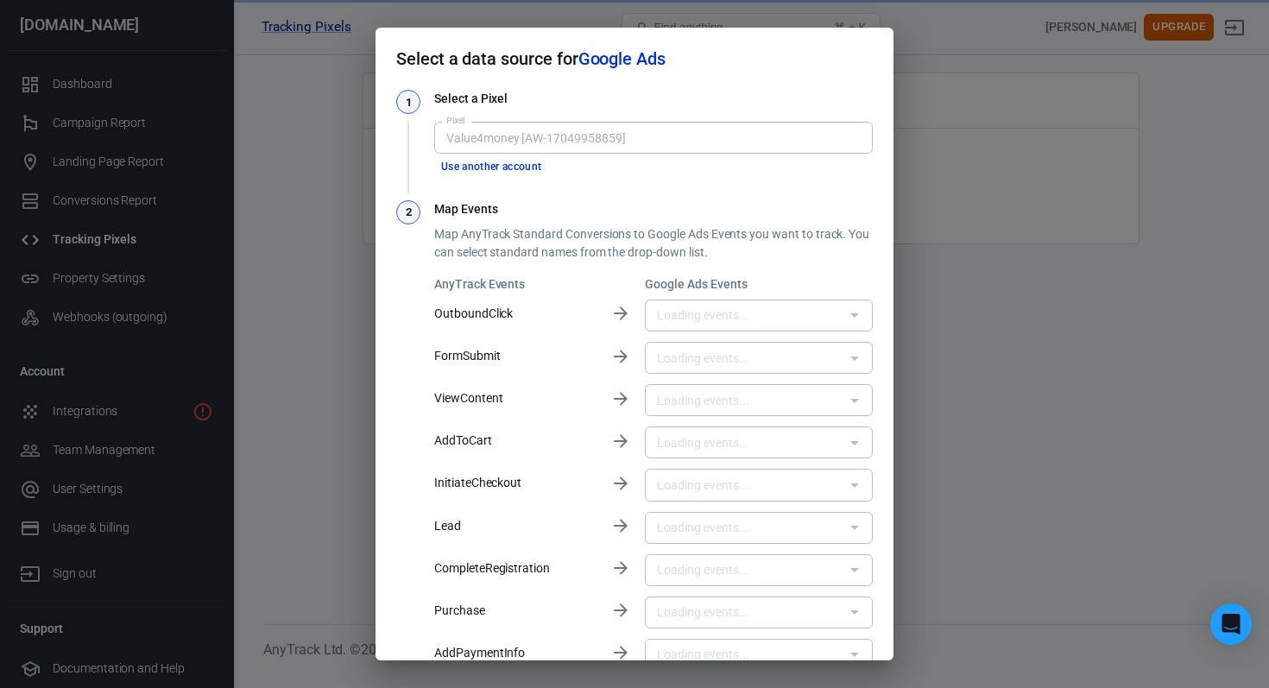
scroll to position [170, 0]
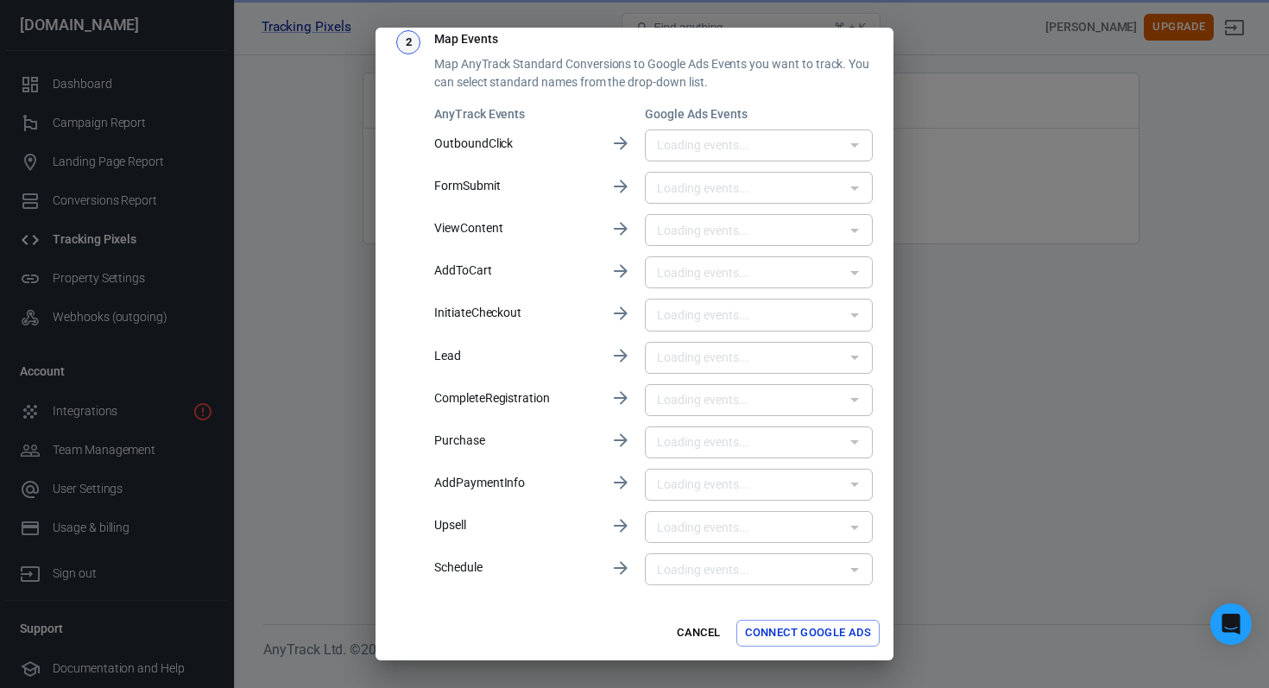
type input "value4money [QrSlCIyF-80aEMvzhsI_]"
type input "Tag [PERSON_NAME] G [mN-jCI7Gs-8aEMvzhsI_]"
type input "Value4money [4EILCJXn-s0aEMvzhsI_]"
click at [810, 582] on div "Value4money [4EILCJXn-s0aEMvzhsI_] ​" at bounding box center [759, 569] width 228 height 32
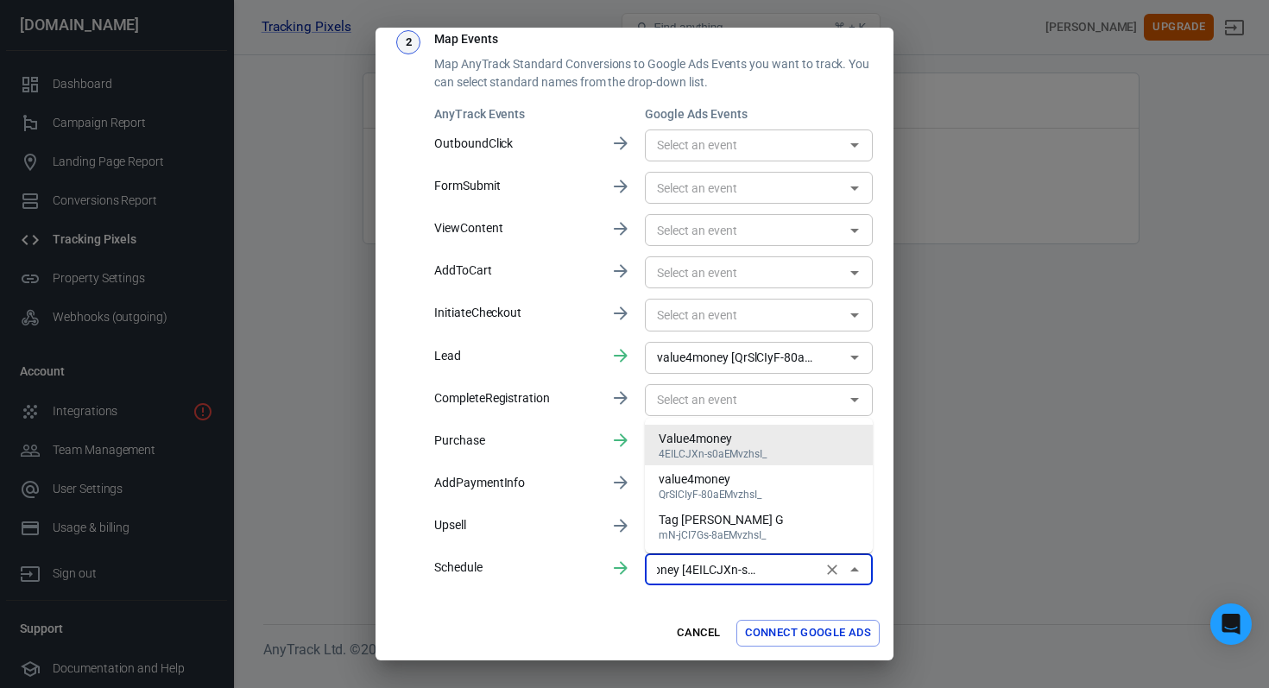
click at [625, 614] on div "Cancel Connect Google Ads" at bounding box center [634, 633] width 518 height 54
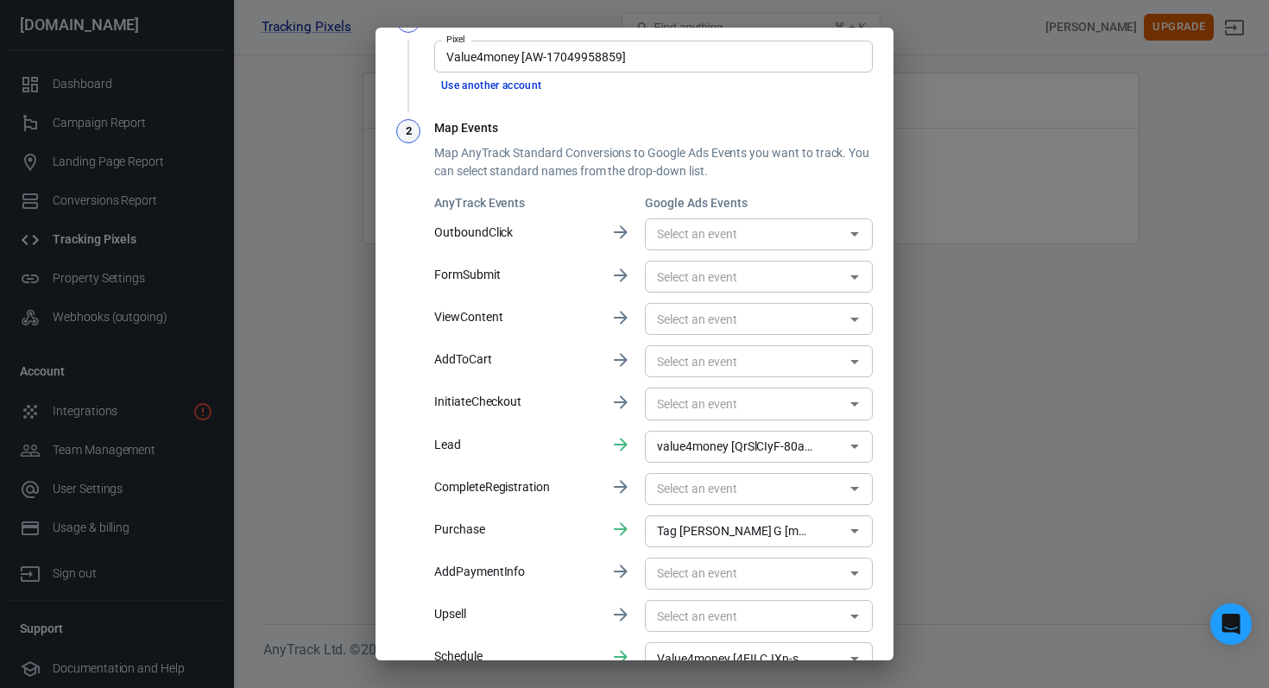
scroll to position [170, 0]
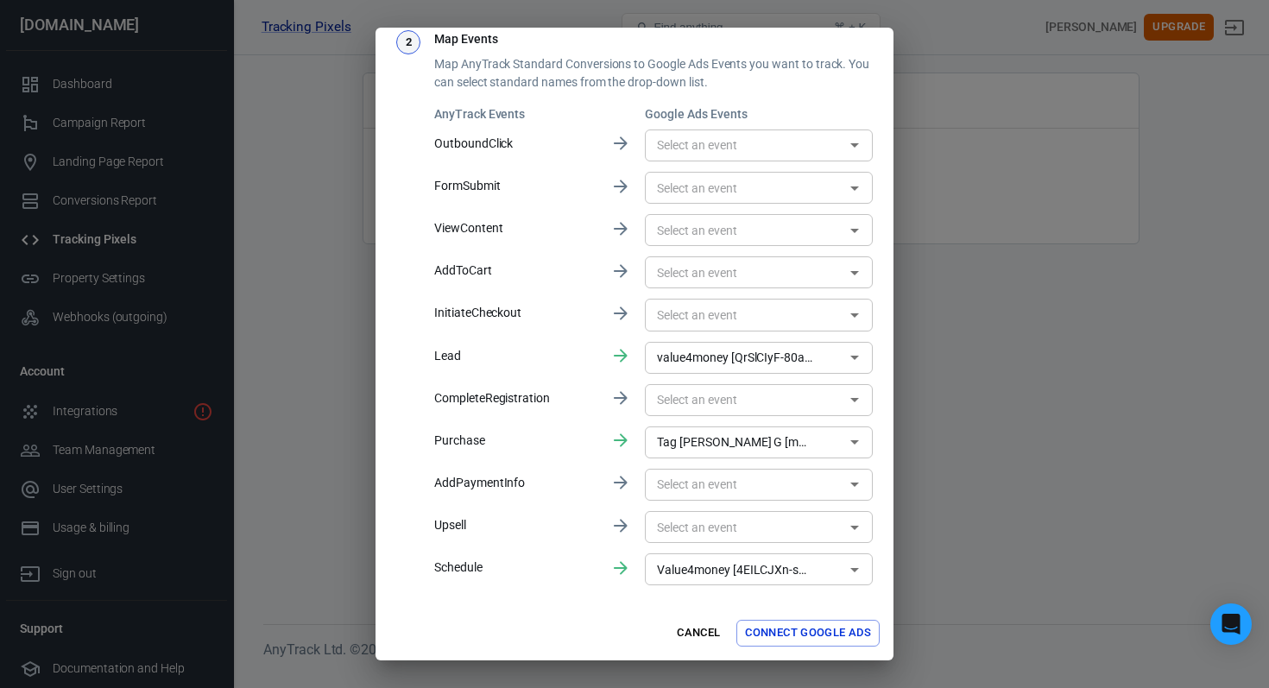
click at [824, 629] on button "Connect Google Ads" at bounding box center [807, 633] width 143 height 27
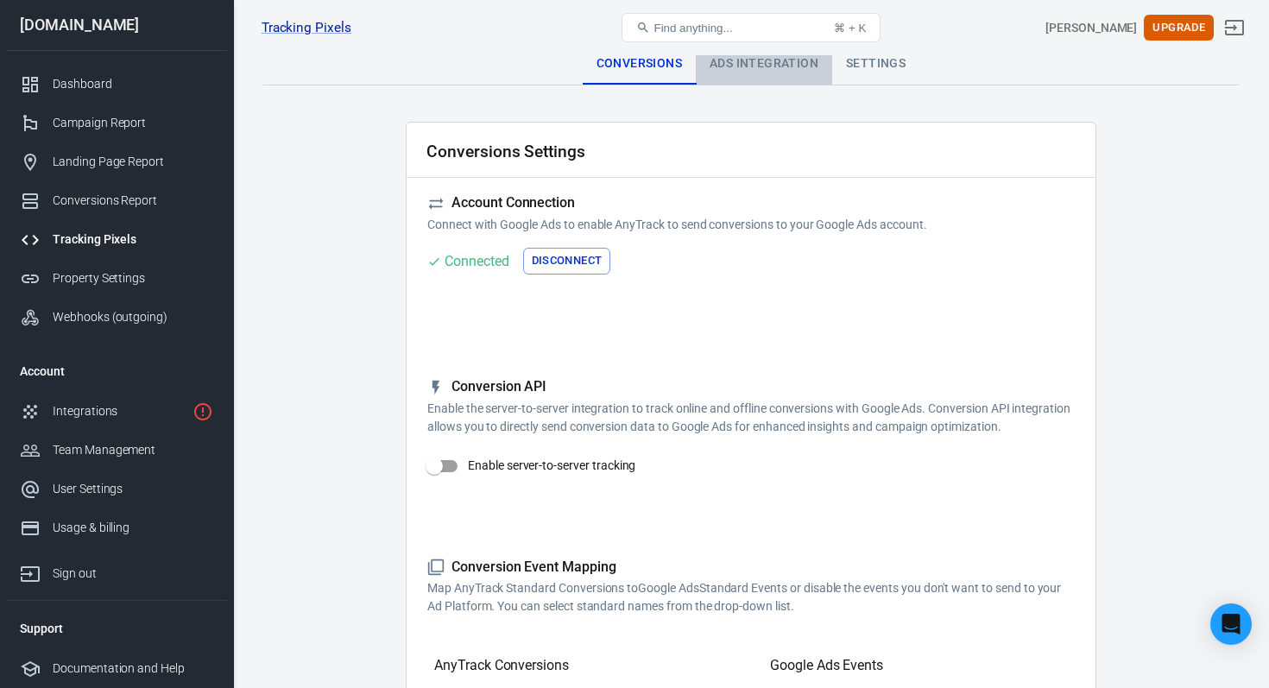
click at [782, 80] on div "Ads Integration" at bounding box center [764, 63] width 136 height 41
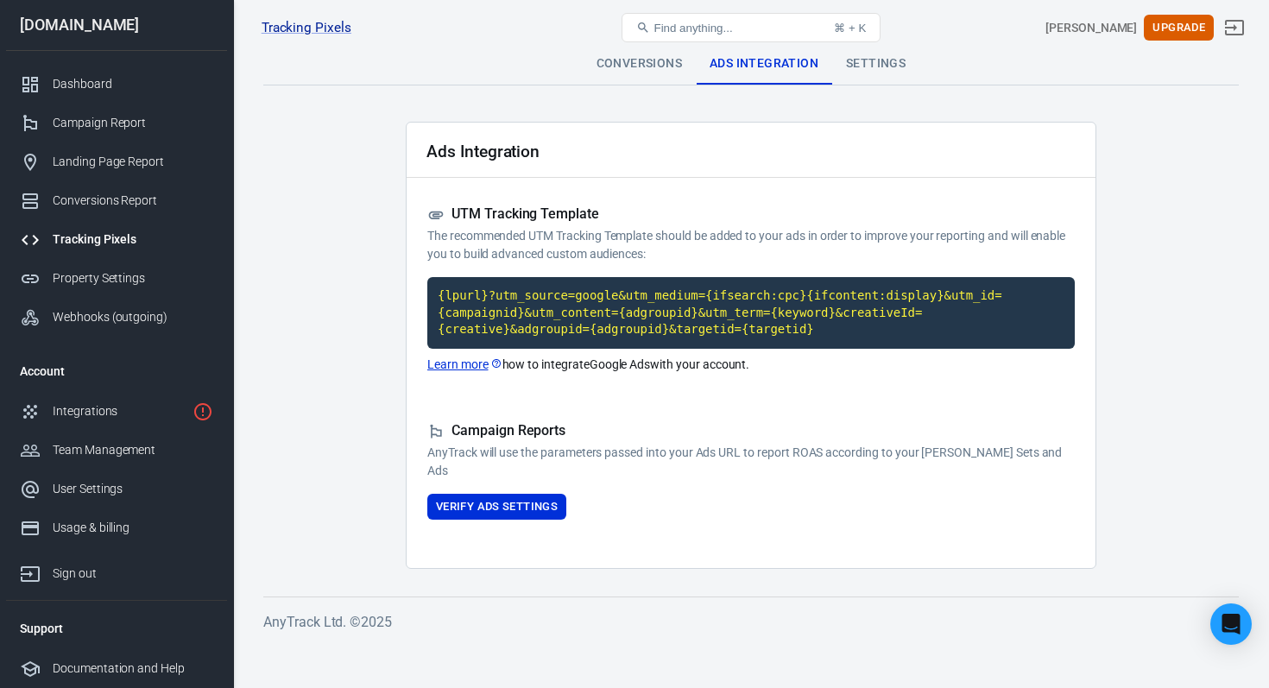
click at [546, 493] on div "Campaign Reports AnyTrack will use the parameters passed into your Ads URL to r…" at bounding box center [750, 471] width 647 height 98
click at [540, 502] on button "Verify Ads Settings" at bounding box center [496, 507] width 139 height 27
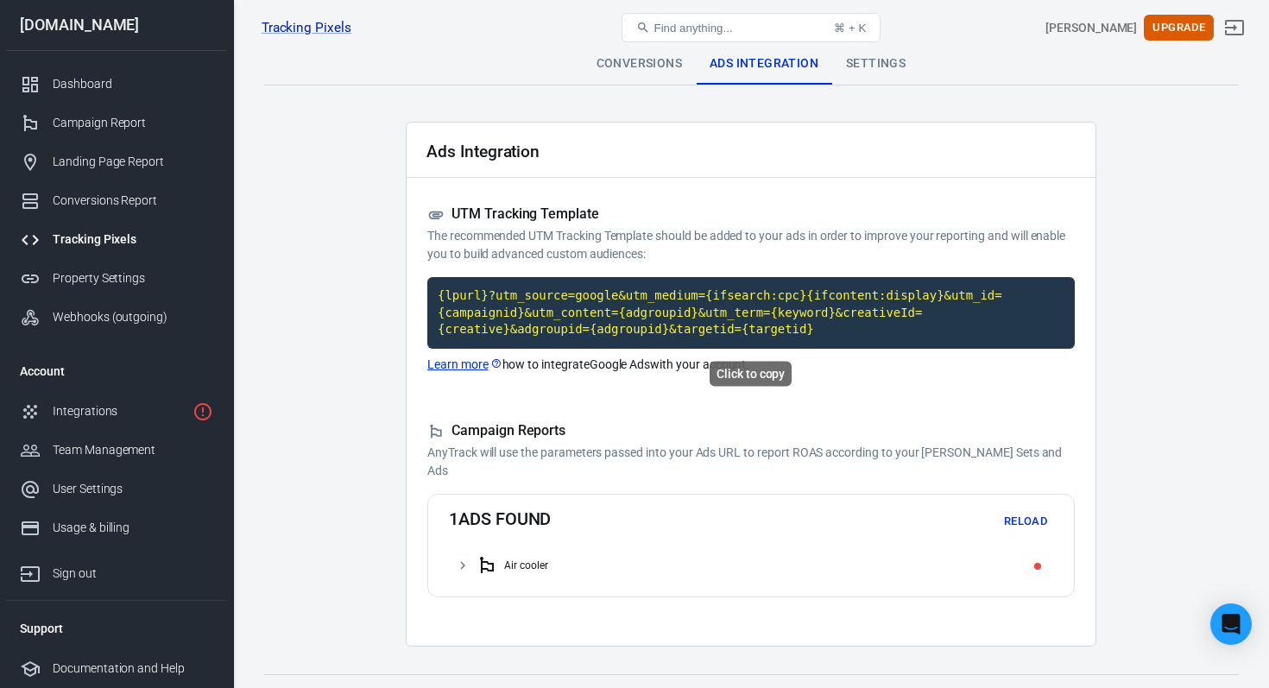
scroll to position [34, 0]
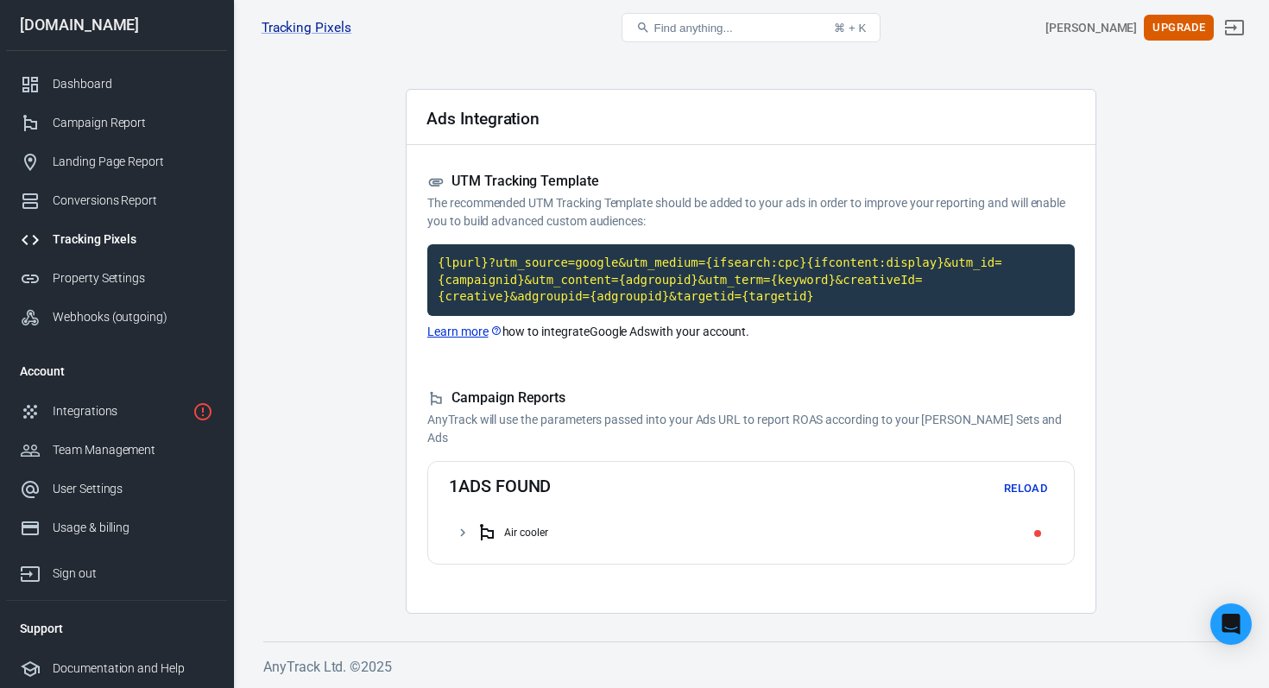
click at [462, 533] on icon at bounding box center [462, 533] width 5 height 8
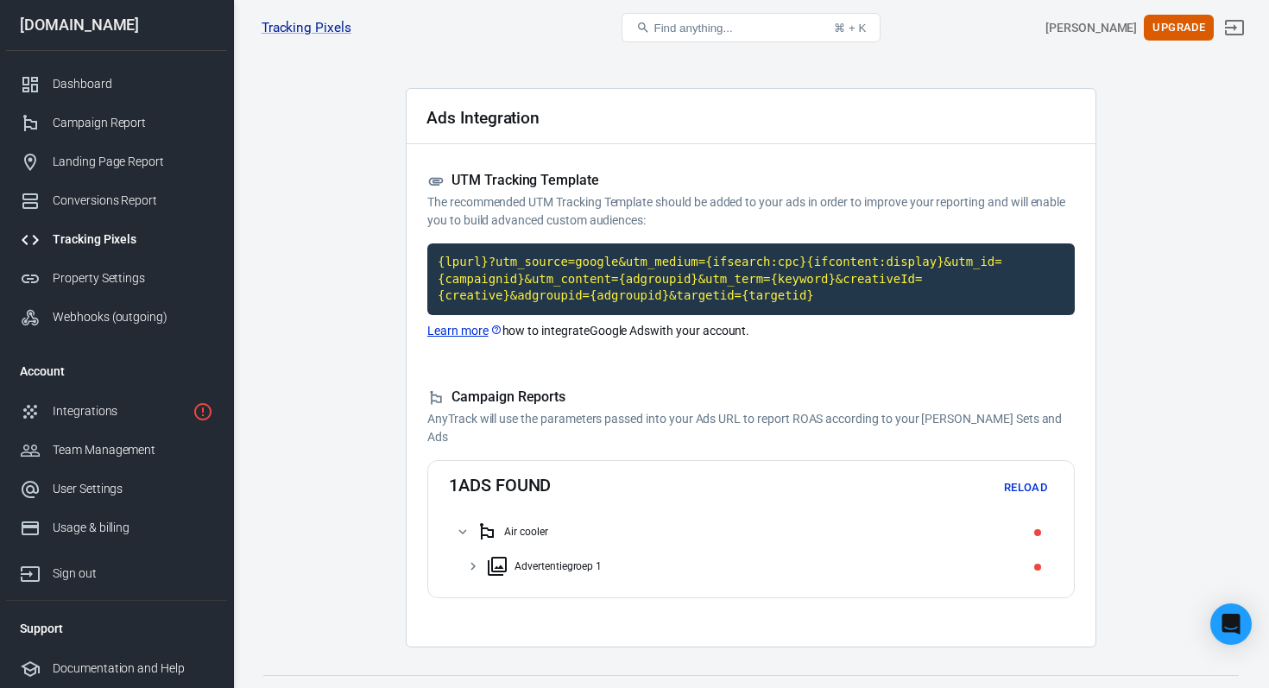
click at [480, 569] on icon at bounding box center [473, 566] width 16 height 16
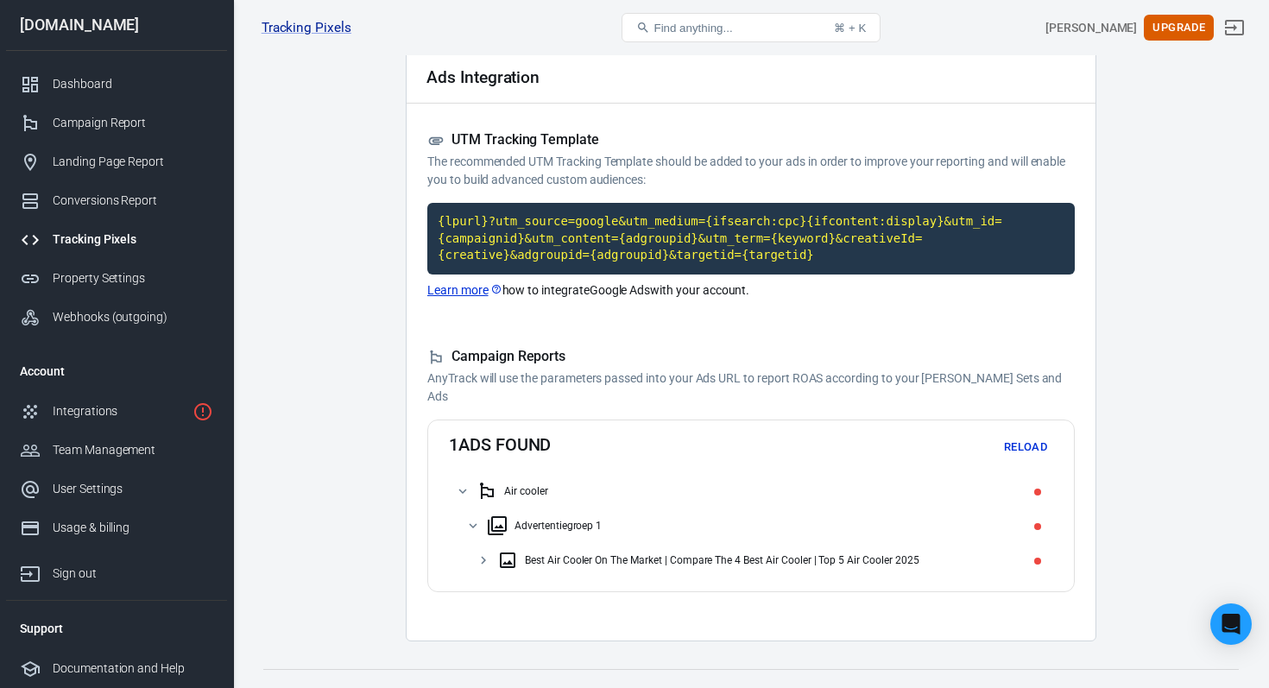
scroll to position [103, 0]
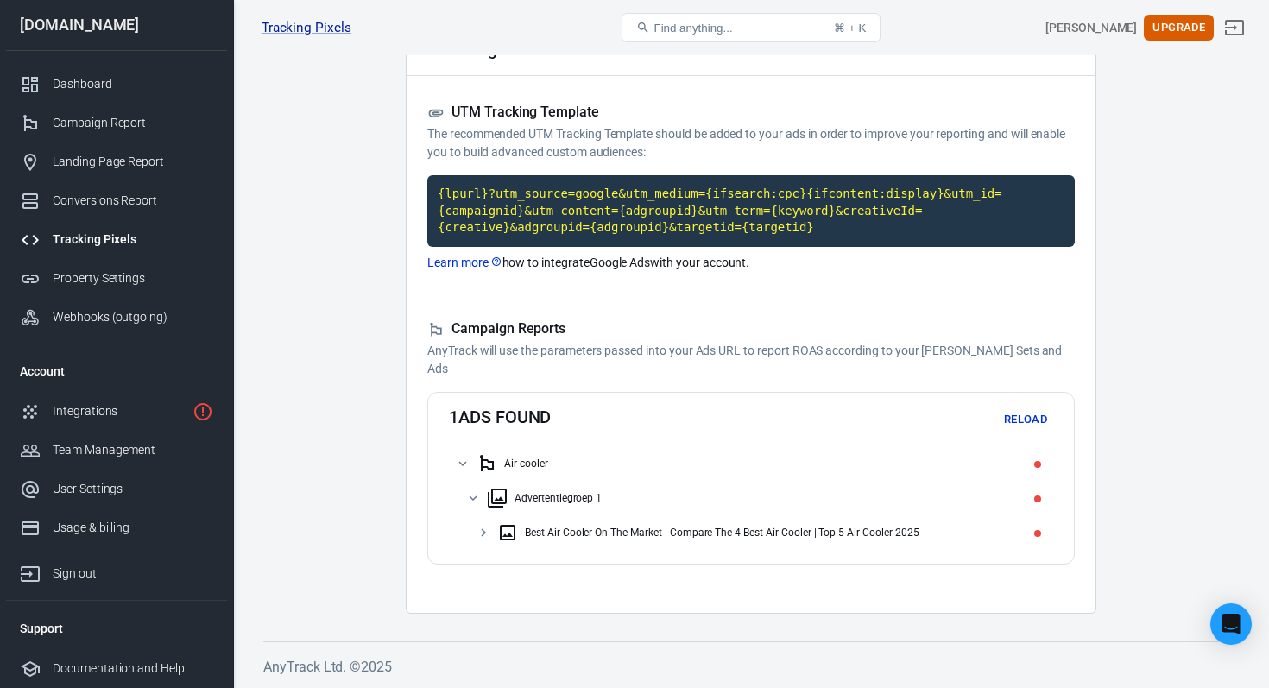
click at [489, 536] on icon at bounding box center [484, 533] width 16 height 16
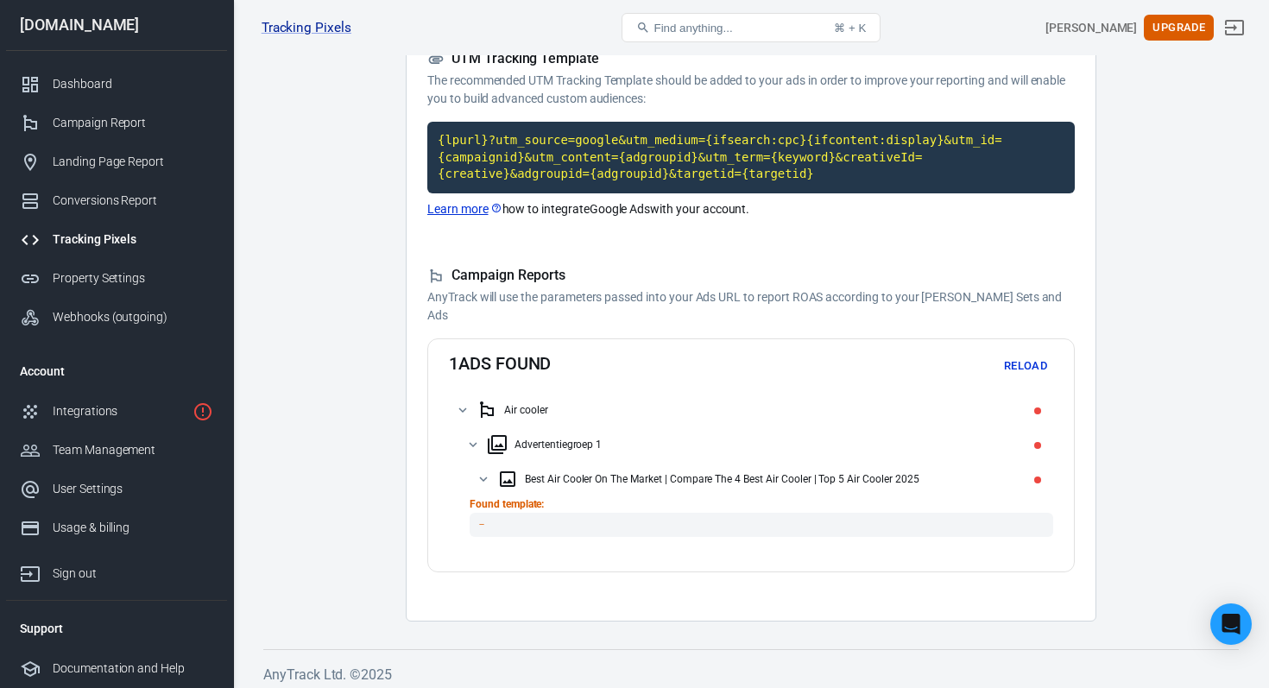
scroll to position [156, 0]
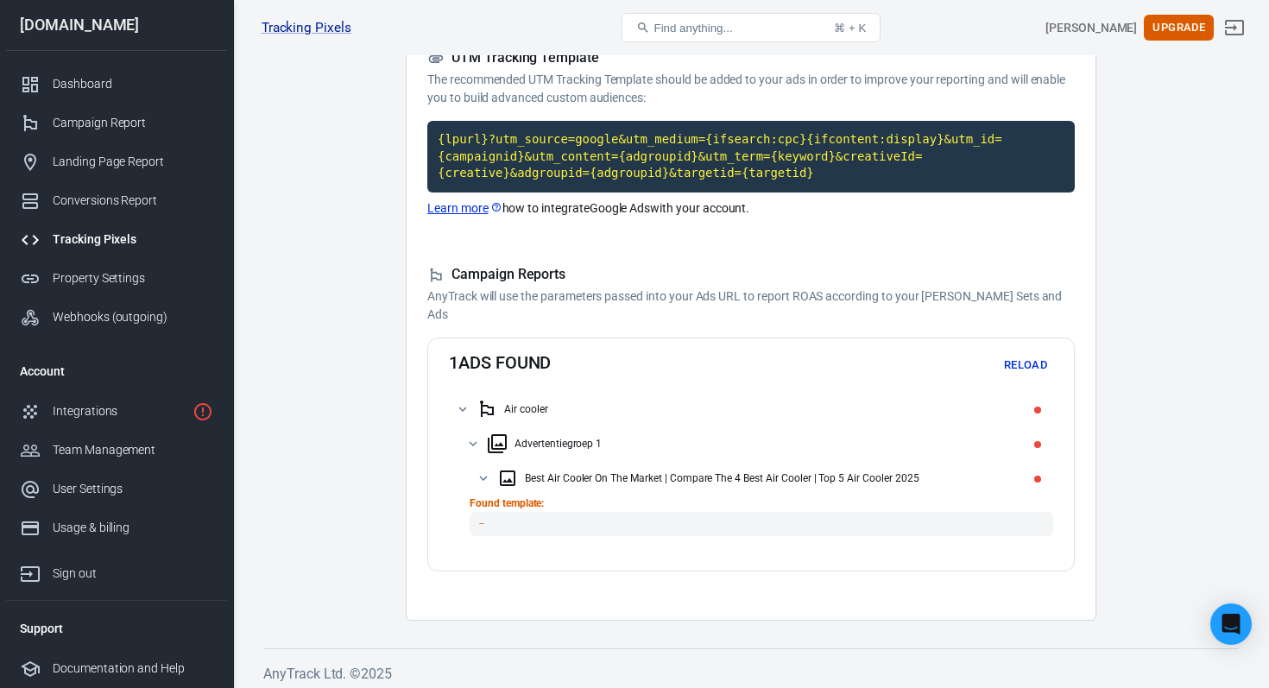
click at [520, 531] on code "－" at bounding box center [761, 523] width 583 height 23
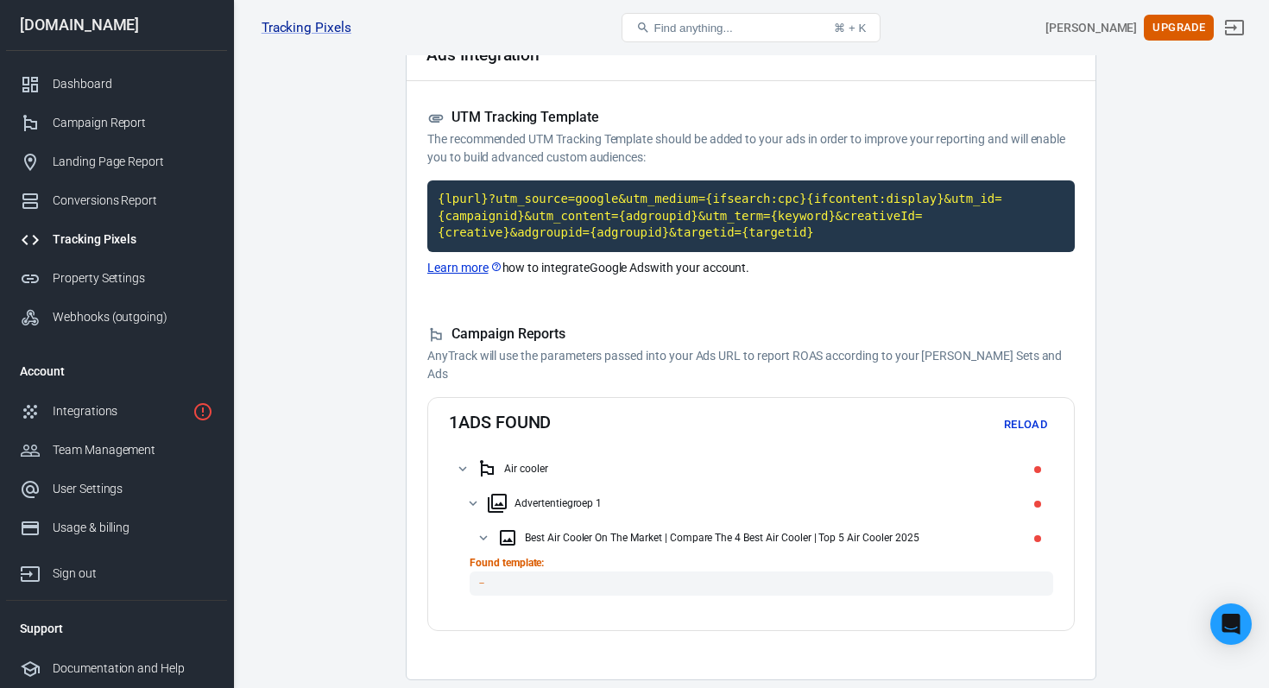
scroll to position [92, 0]
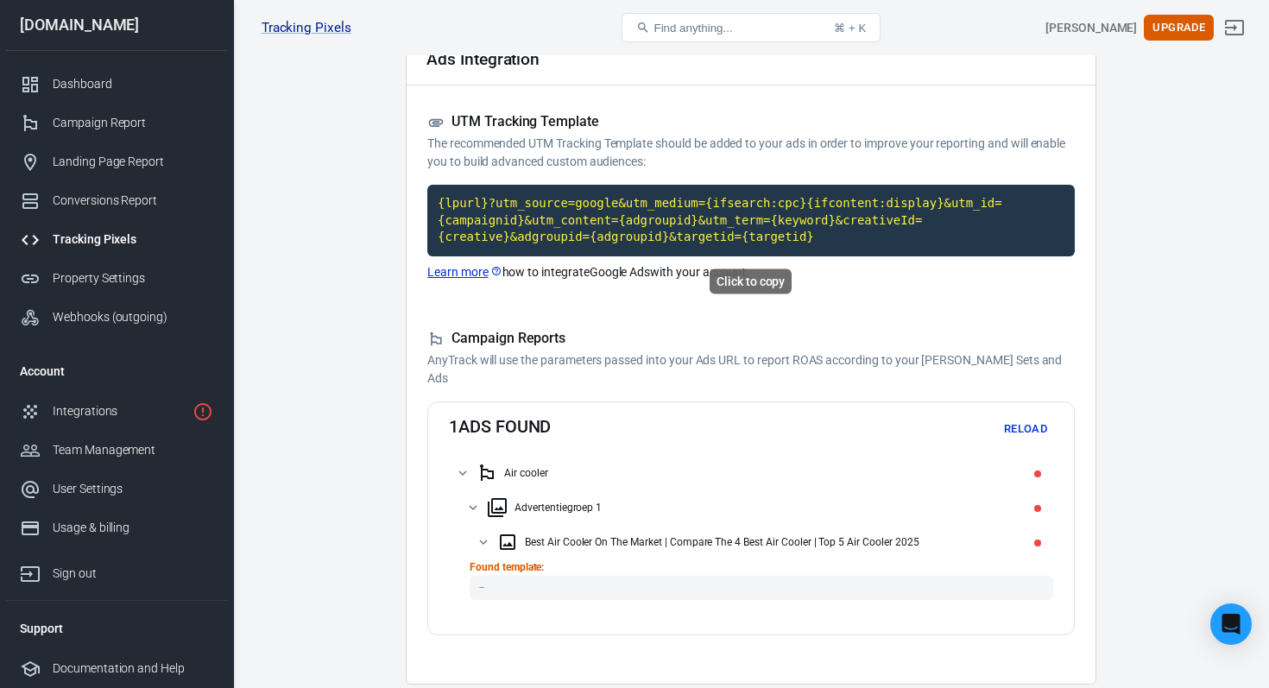
click at [592, 211] on code "{lpurl}?utm_source=google&utm_medium={ifsearch:cpc}{ifcontent:display}&utm_id={…" at bounding box center [750, 221] width 647 height 72
click at [622, 332] on h5 "Campaign Reports" at bounding box center [750, 339] width 647 height 18
click at [1039, 424] on button "Reload" at bounding box center [1025, 429] width 55 height 27
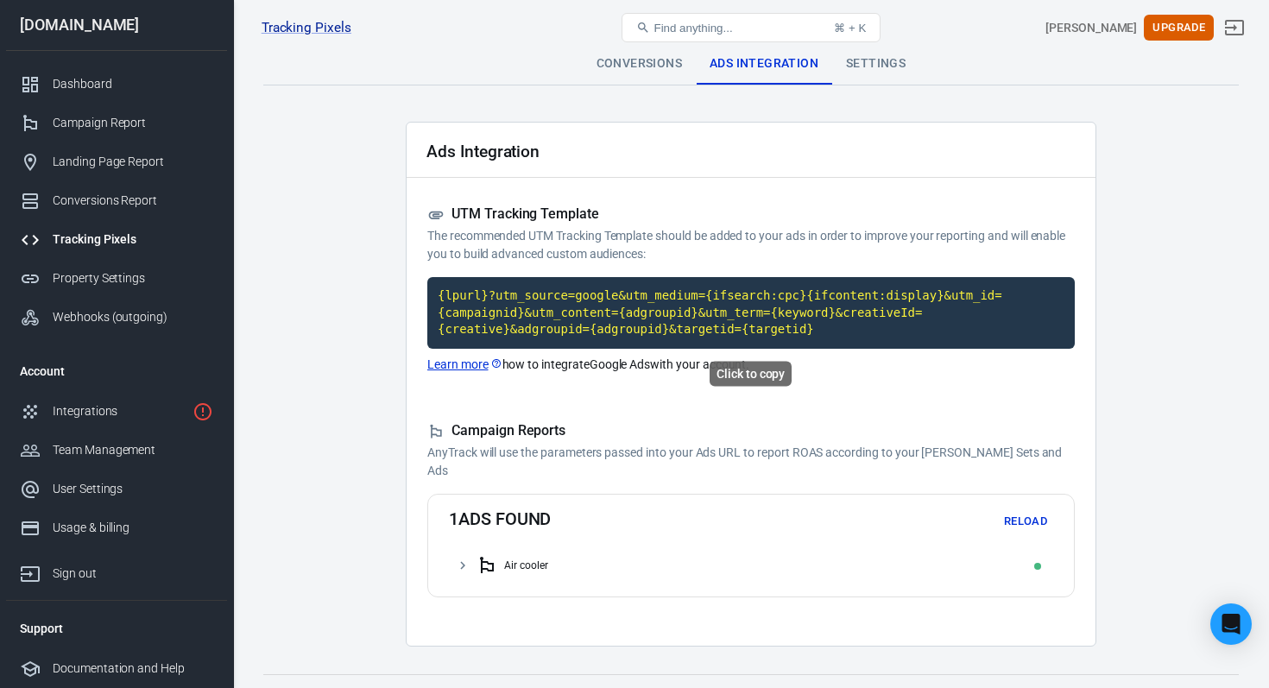
scroll to position [34, 0]
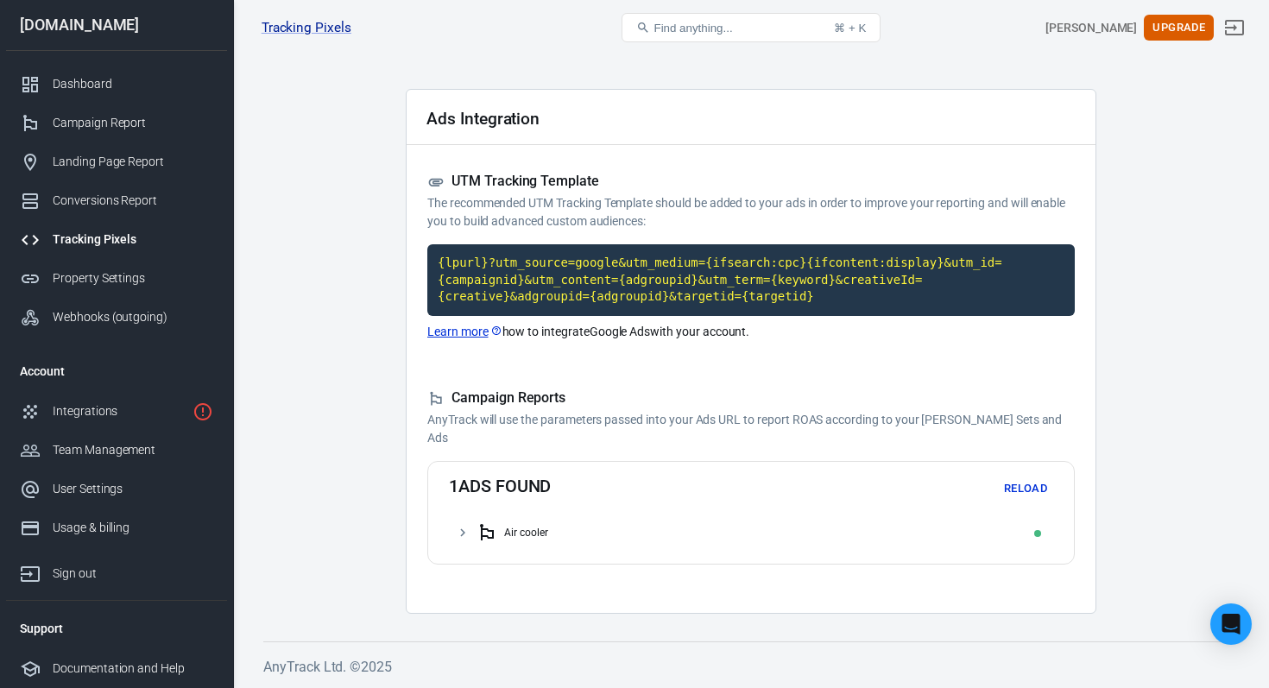
click at [471, 529] on div "Air cooler" at bounding box center [751, 532] width 604 height 35
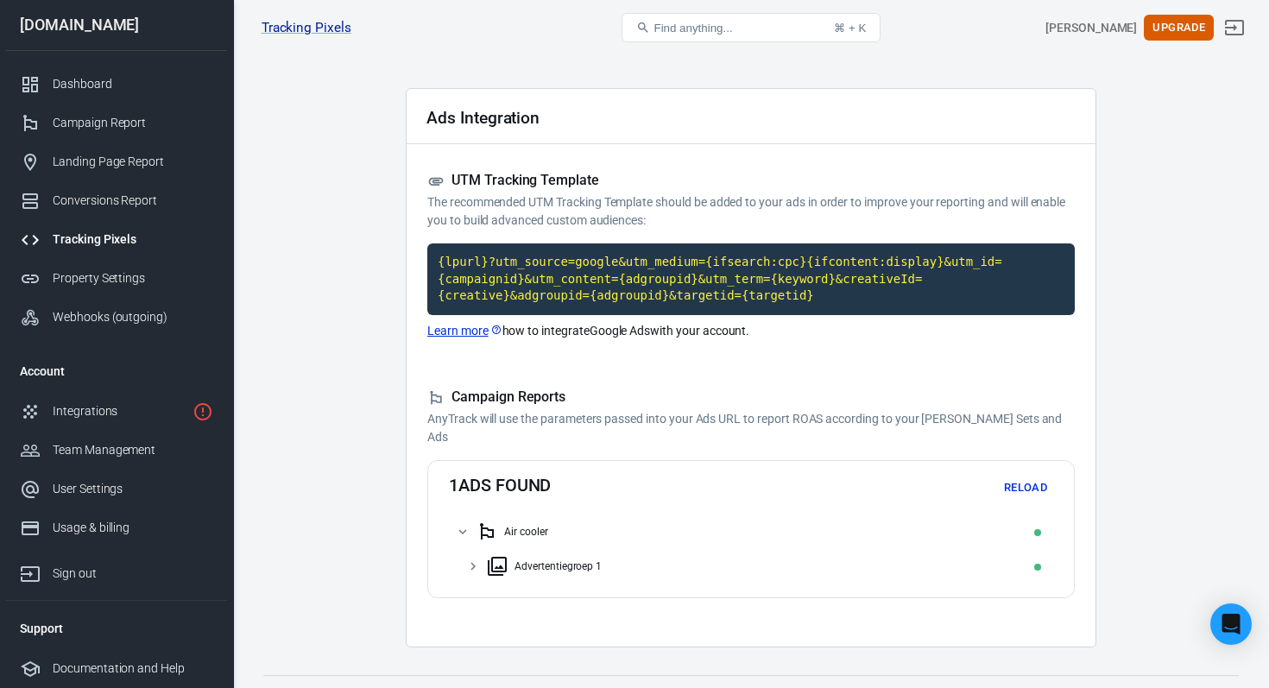
click at [473, 551] on div "Advertentiegroep 1" at bounding box center [751, 566] width 604 height 35
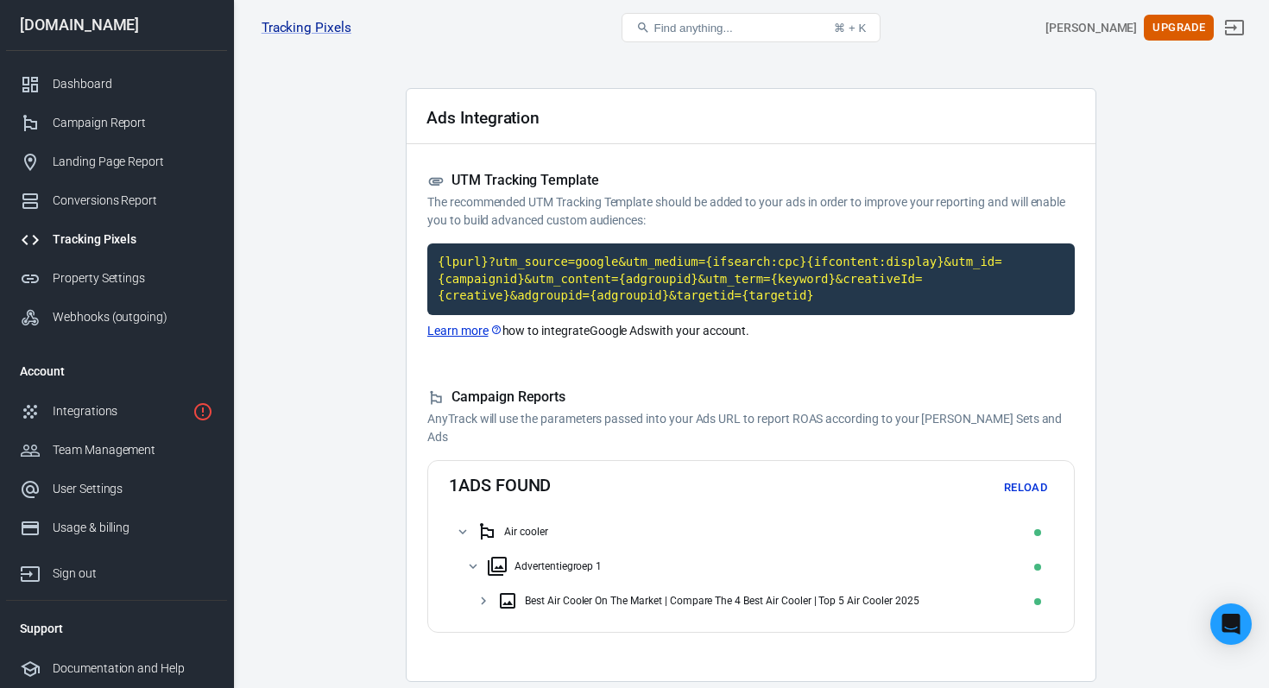
click at [481, 593] on icon at bounding box center [484, 601] width 16 height 16
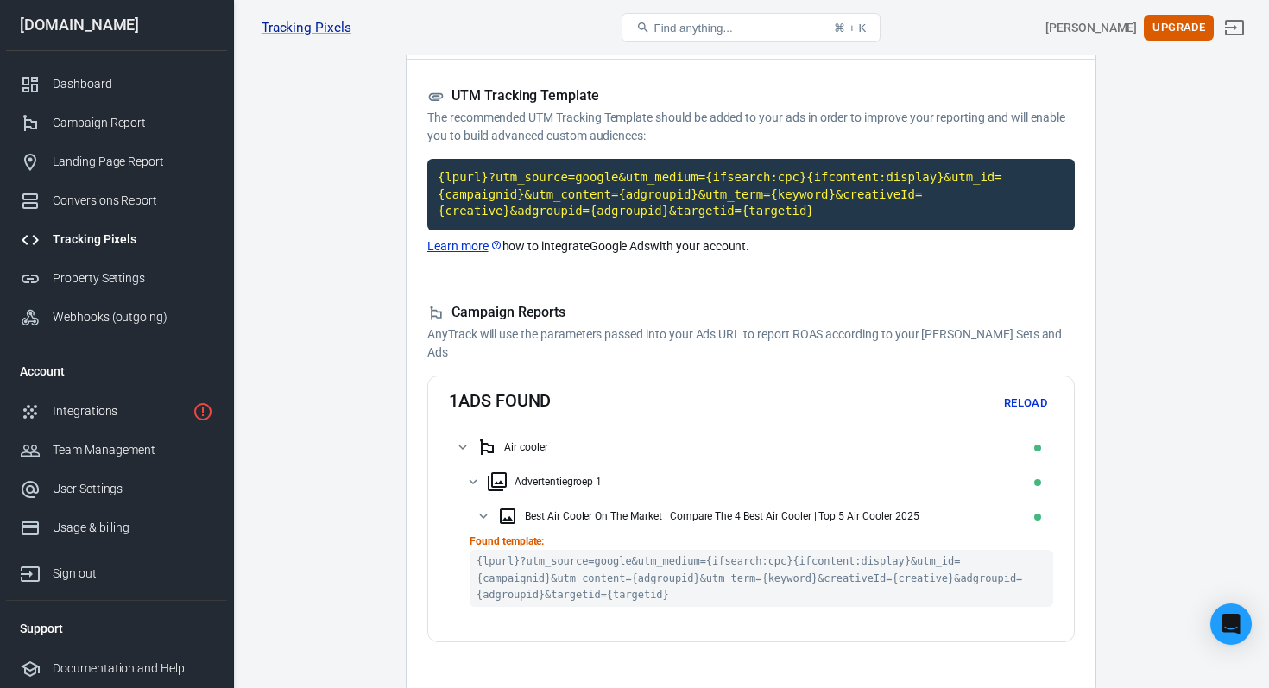
scroll to position [197, 0]
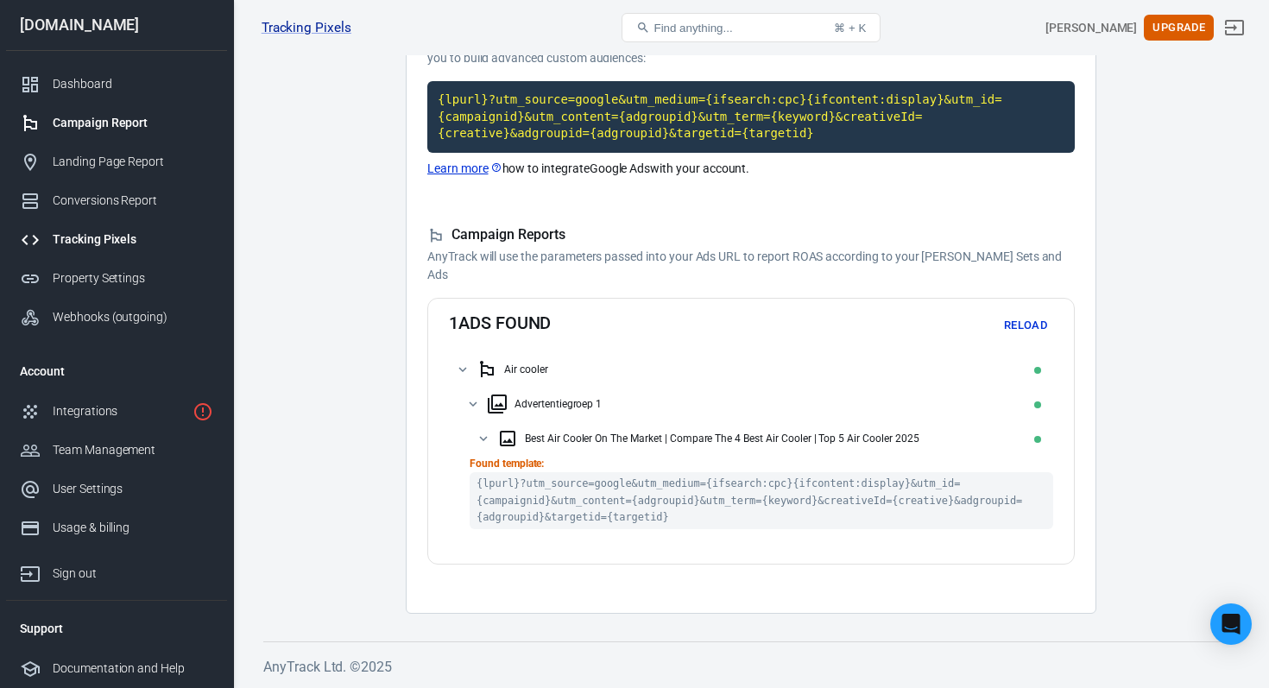
click at [137, 121] on div "Campaign Report" at bounding box center [133, 123] width 161 height 18
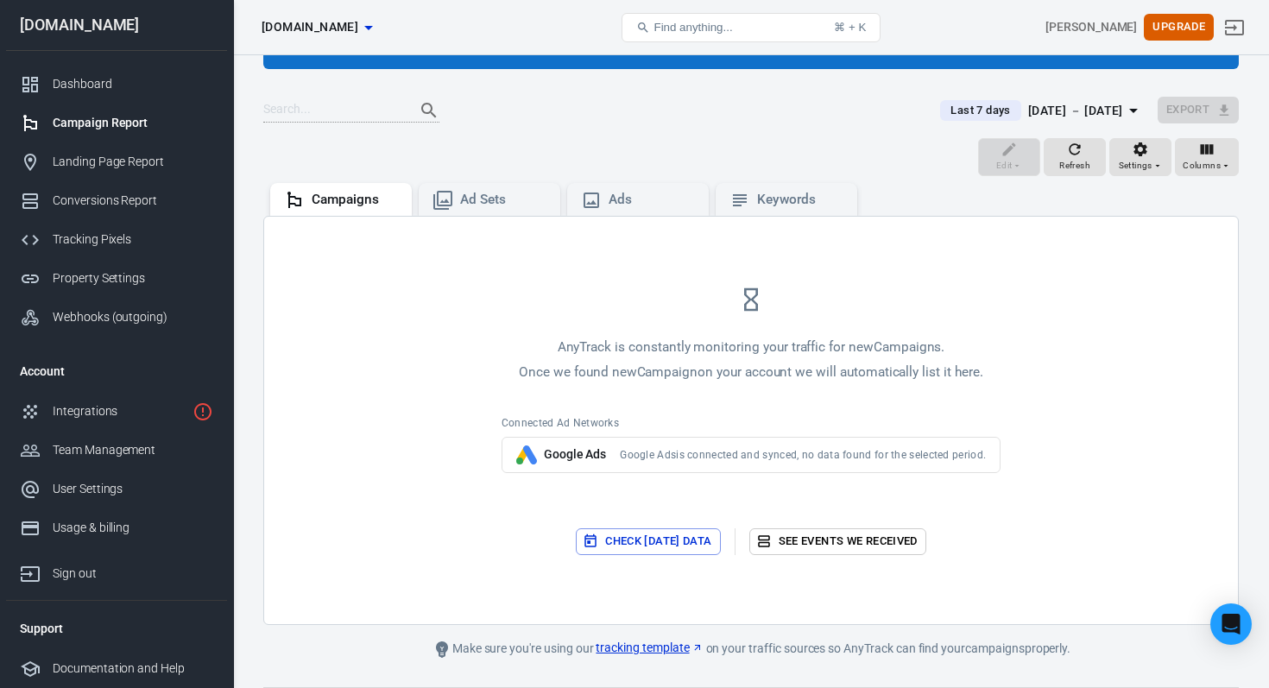
scroll to position [90, 0]
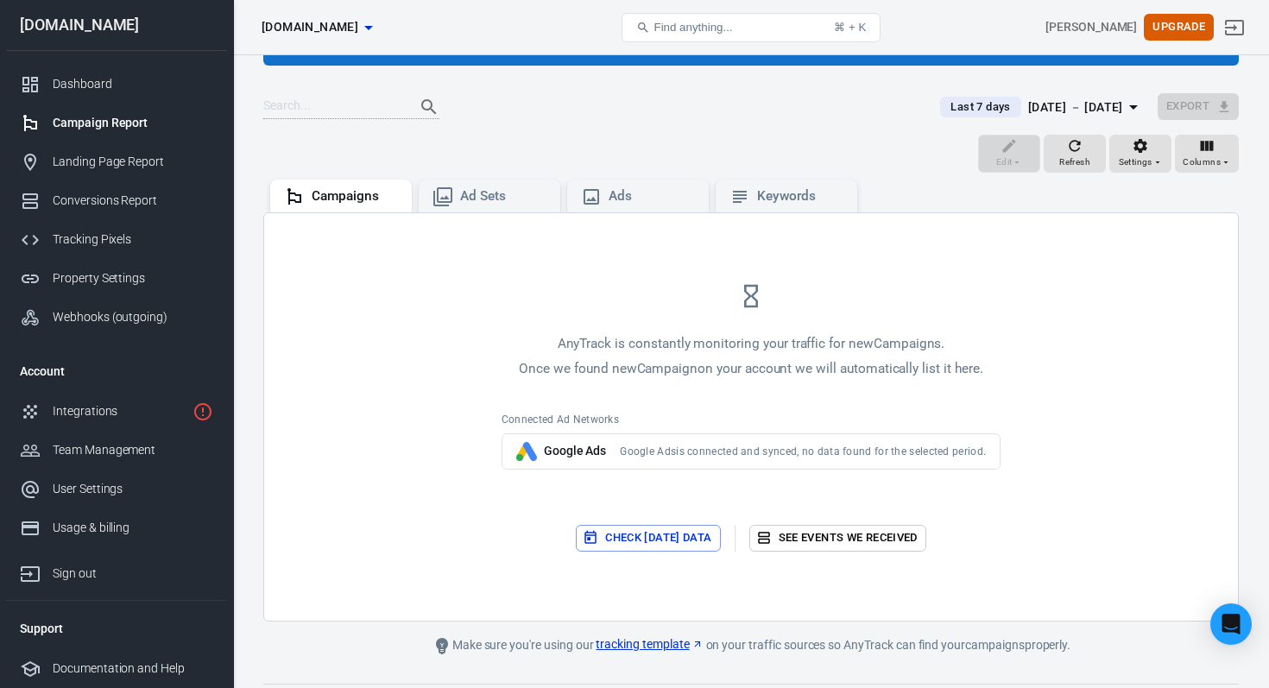
click at [674, 615] on div "AnyTrack is constantly monitoring your traffic for new Campaigns . Once we foun…" at bounding box center [751, 416] width 974 height 407
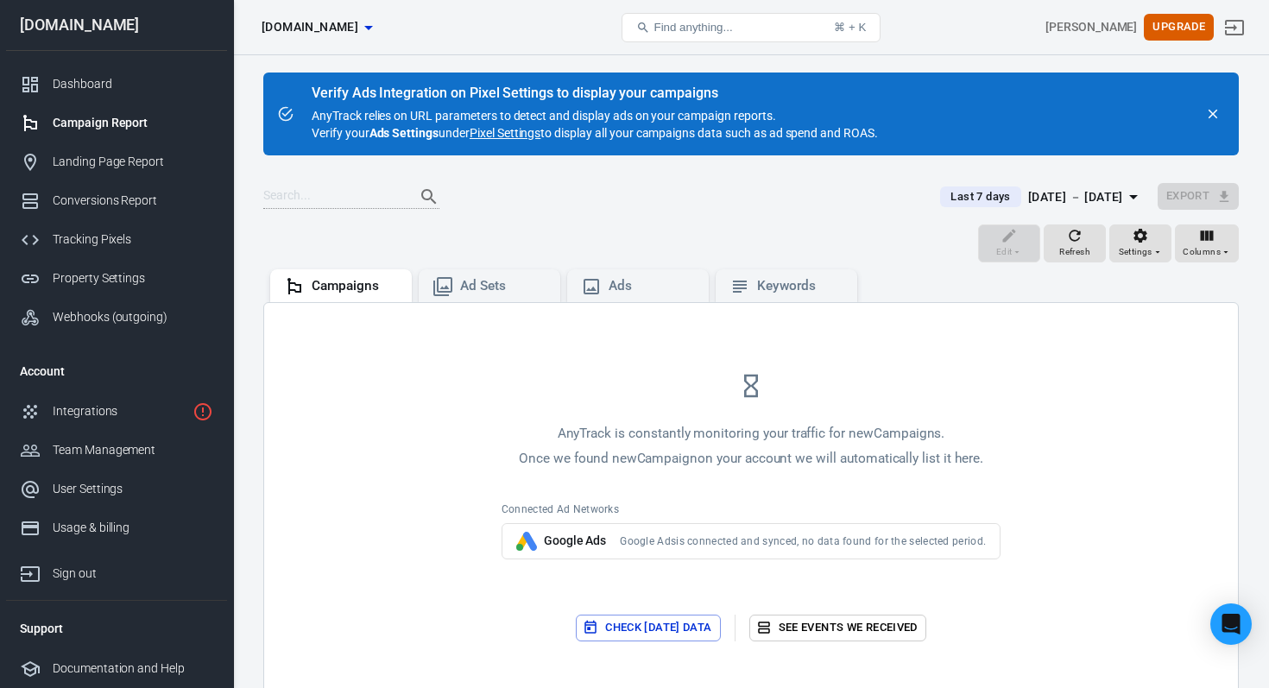
click at [497, 303] on div "AnyTrack is constantly monitoring your traffic for new Campaigns . Once we foun…" at bounding box center [751, 506] width 974 height 407
click at [499, 228] on div "Edit Refresh Settings Columns" at bounding box center [750, 244] width 975 height 41
click at [495, 274] on div "Ad Sets" at bounding box center [490, 285] width 142 height 33
click at [364, 294] on div "Campaigns" at bounding box center [355, 286] width 86 height 18
click at [739, 283] on icon at bounding box center [739, 286] width 21 height 21
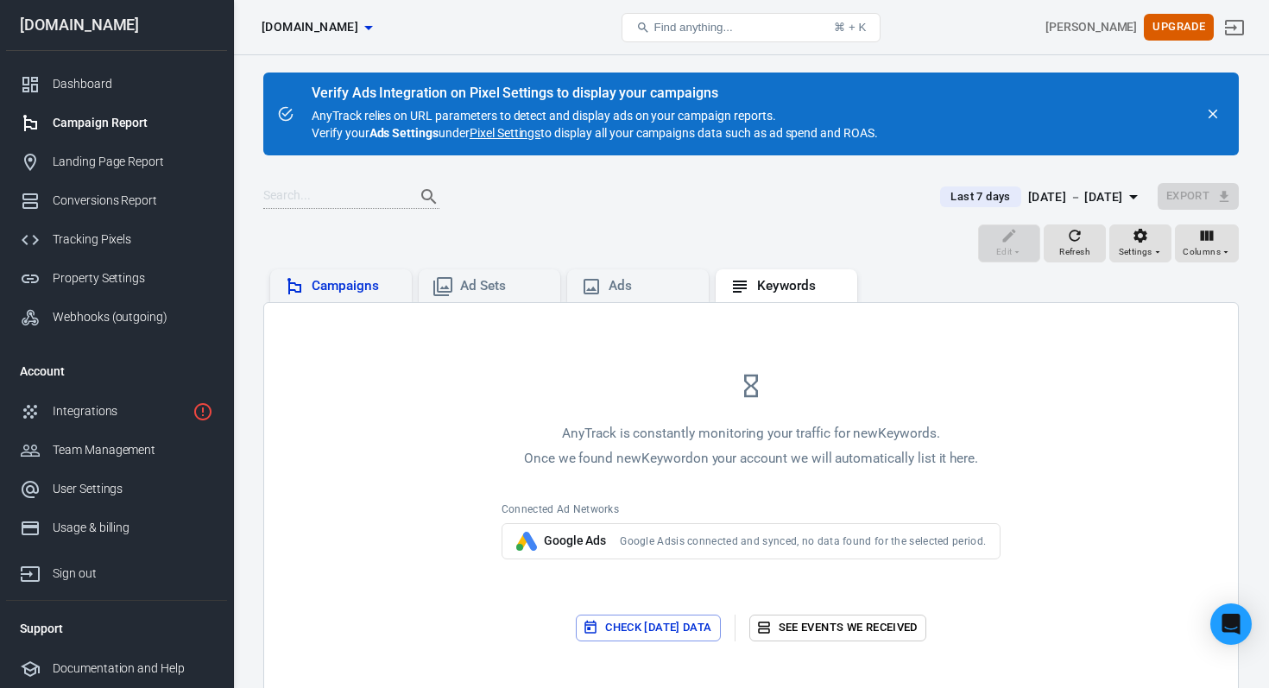
click at [324, 281] on div "Campaigns" at bounding box center [355, 286] width 86 height 18
click at [122, 237] on div "Tracking Pixels" at bounding box center [133, 239] width 161 height 18
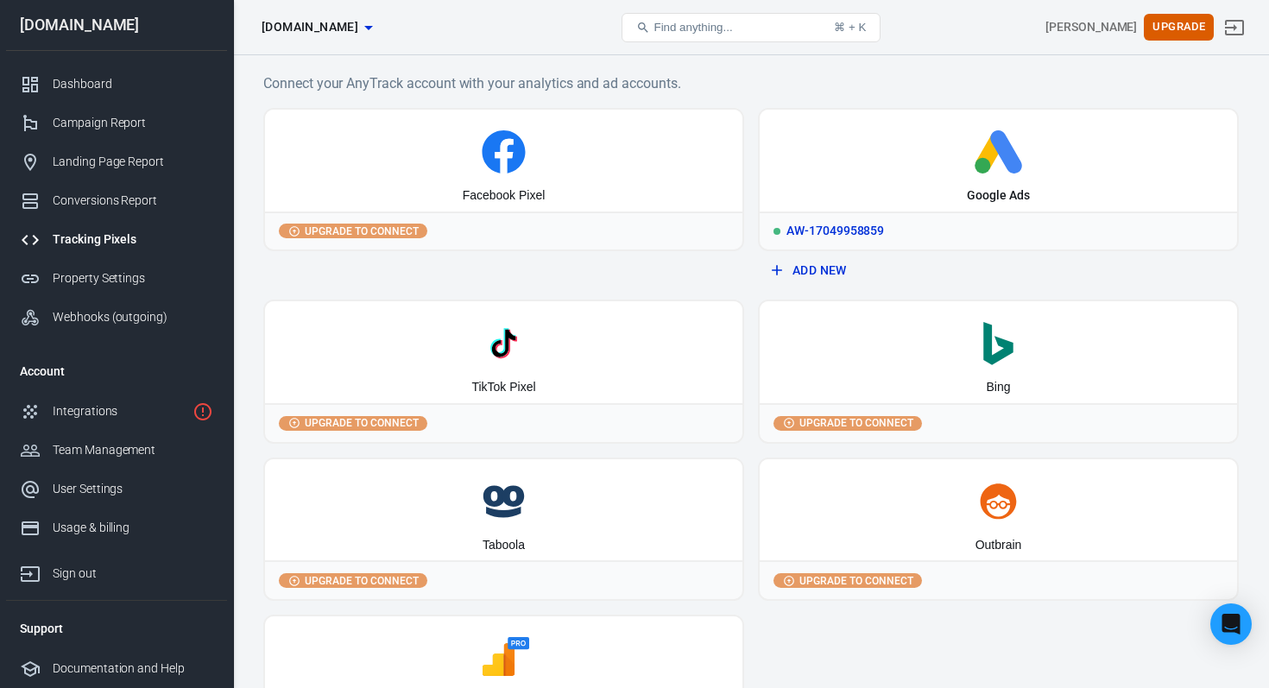
click at [934, 218] on div "AW-17049958859" at bounding box center [998, 230] width 477 height 38
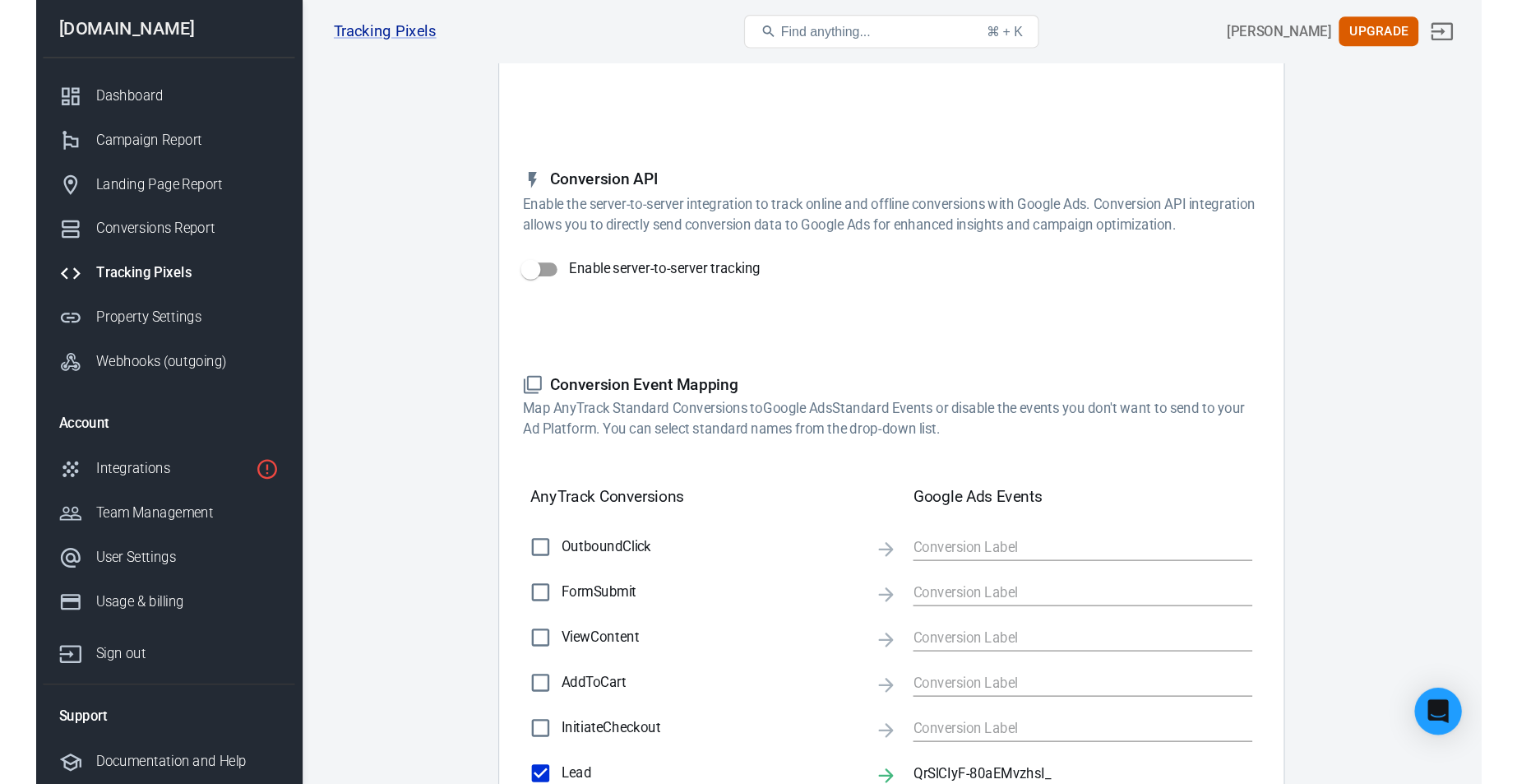
scroll to position [221, 0]
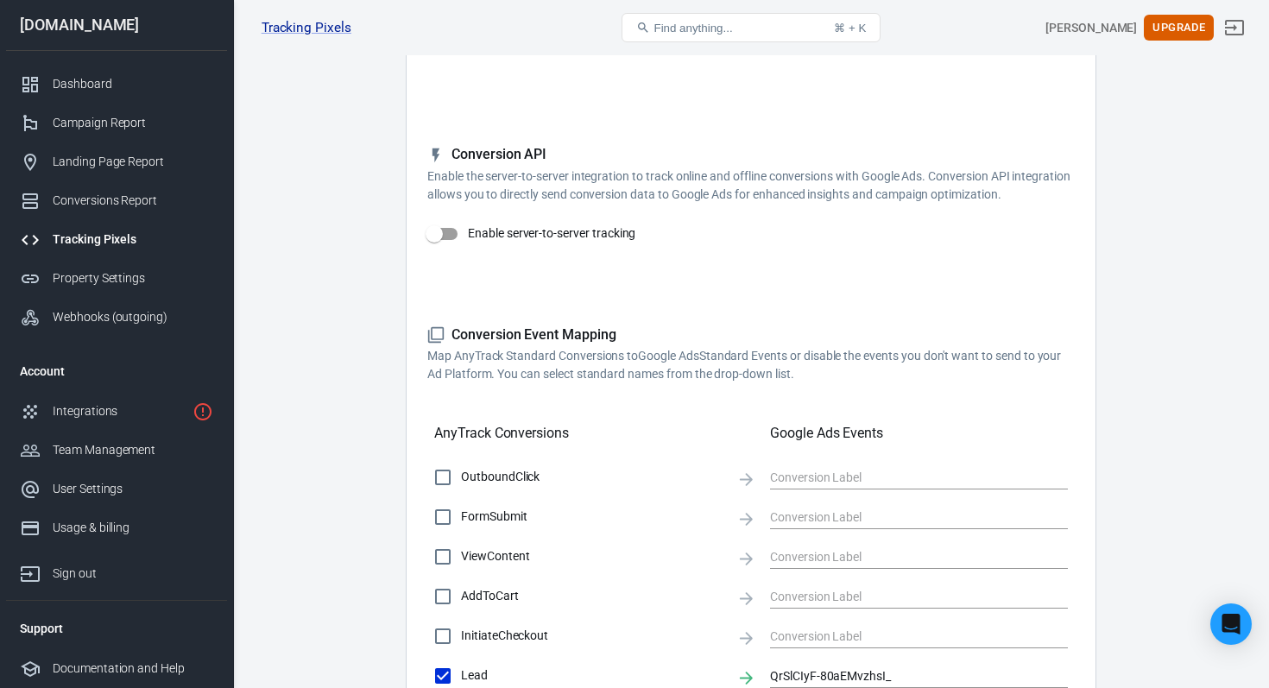
click at [433, 233] on input "Enable server-to-server tracking" at bounding box center [434, 234] width 98 height 33
checkbox input "false"
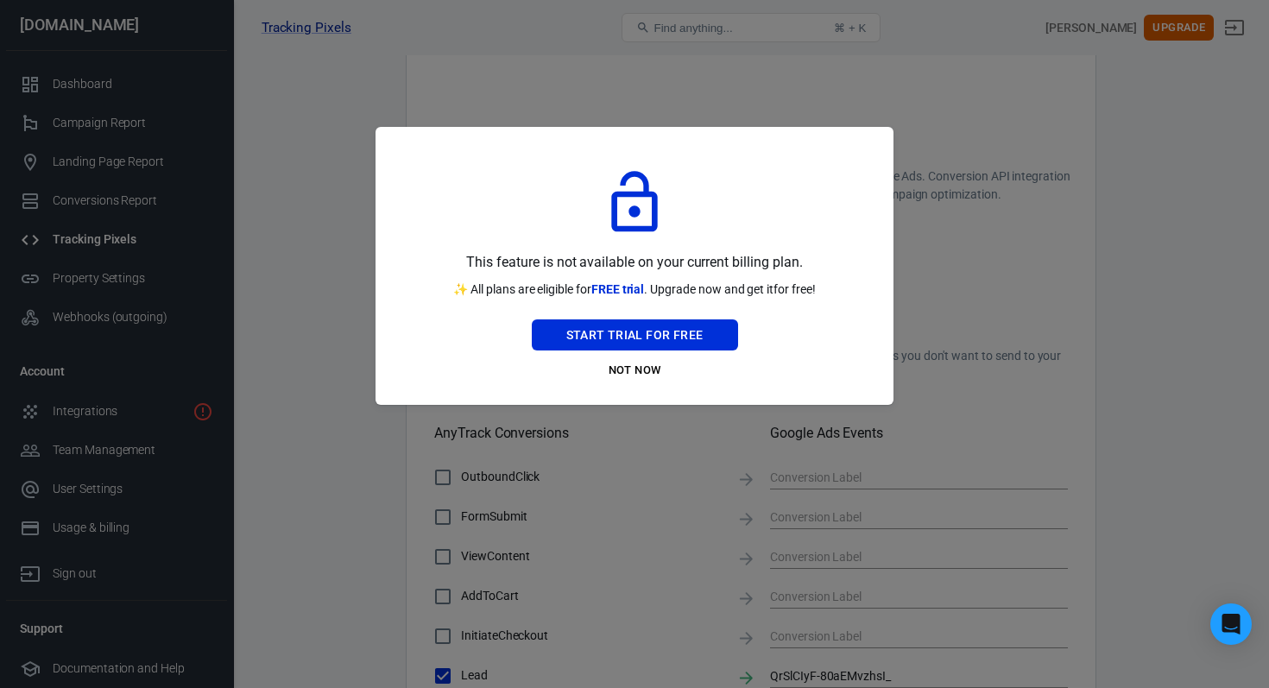
drag, startPoint x: 828, startPoint y: 288, endPoint x: 445, endPoint y: 255, distance: 384.7
click at [445, 255] on div "This feature is not available on your current billing plan. ✨ All plans are eli…" at bounding box center [634, 266] width 476 height 236
drag, startPoint x: 445, startPoint y: 255, endPoint x: 854, endPoint y: 281, distance: 409.9
click at [854, 281] on div "This feature is not available on your current billing plan. ✨ All plans are eli…" at bounding box center [634, 266] width 476 height 236
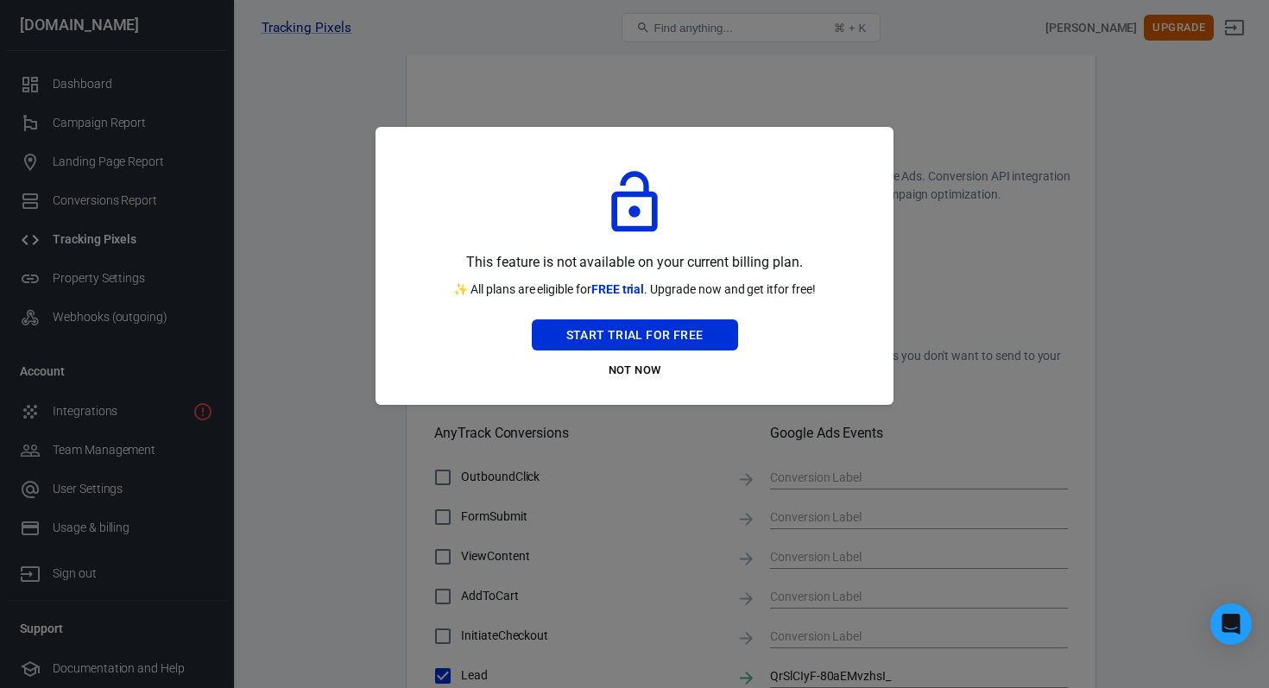
click at [854, 281] on div "This feature is not available on your current billing plan. ✨ All plans are eli…" at bounding box center [634, 266] width 476 height 236
drag, startPoint x: 824, startPoint y: 297, endPoint x: 478, endPoint y: 231, distance: 352.3
click at [478, 231] on div "This feature is not available on your current billing plan. ✨ All plans are eli…" at bounding box center [634, 266] width 476 height 236
click at [826, 295] on div "This feature is not available on your current billing plan. ✨ All plans are eli…" at bounding box center [634, 266] width 476 height 236
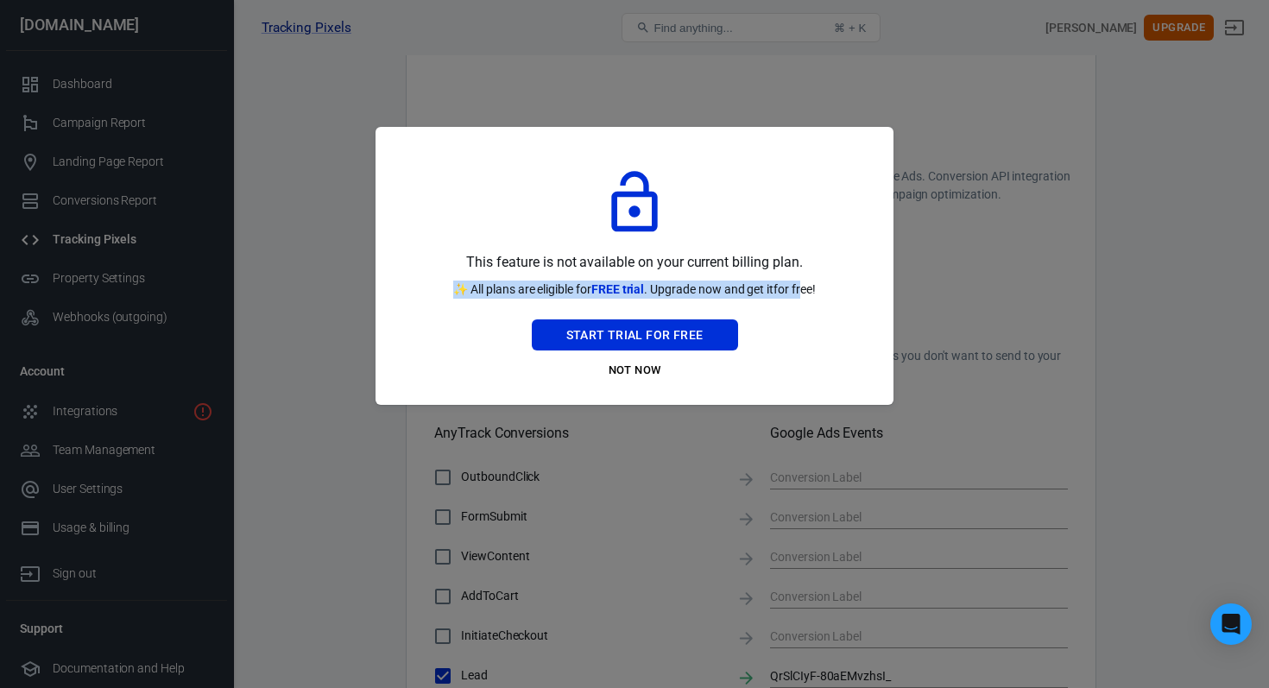
drag, startPoint x: 788, startPoint y: 289, endPoint x: 451, endPoint y: 264, distance: 338.4
click at [451, 264] on div "This feature is not available on your current billing plan. ✨ All plans are eli…" at bounding box center [634, 266] width 476 height 236
drag, startPoint x: 451, startPoint y: 264, endPoint x: 828, endPoint y: 288, distance: 378.0
click at [827, 288] on div "This feature is not available on your current billing plan. ✨ All plans are eli…" at bounding box center [634, 266] width 476 height 236
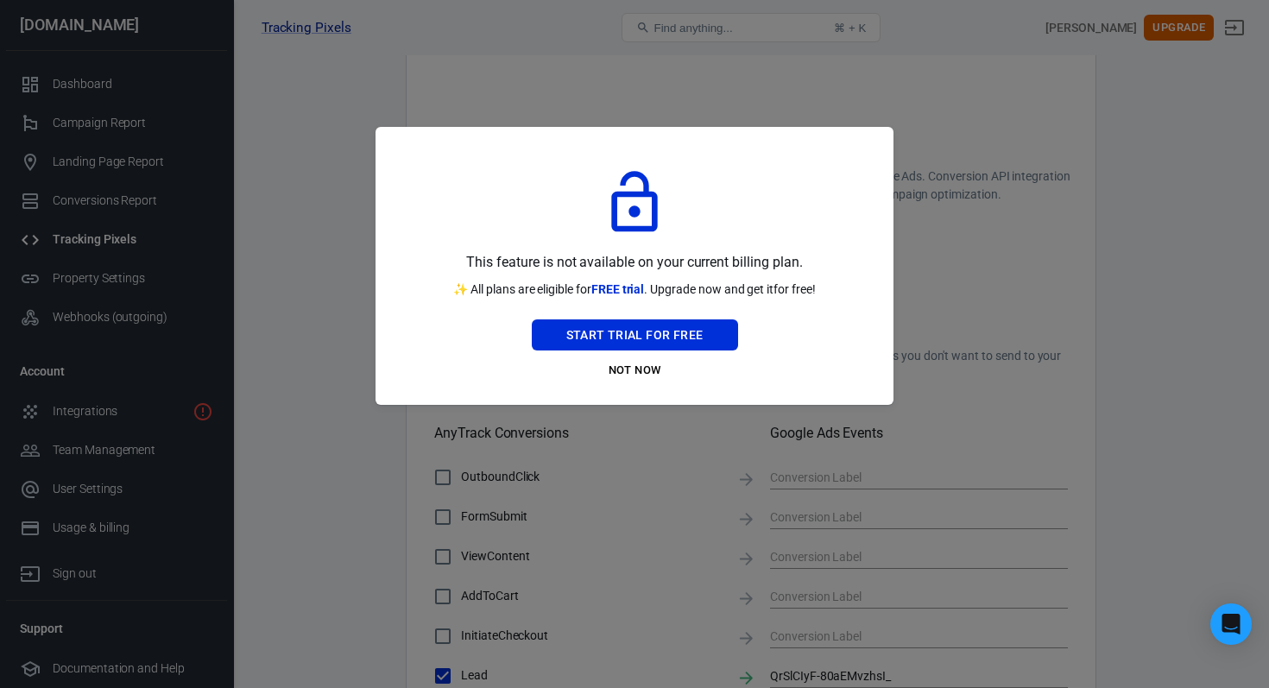
click at [828, 288] on div "This feature is not available on your current billing plan. ✨ All plans are eli…" at bounding box center [634, 266] width 476 height 236
drag, startPoint x: 769, startPoint y: 388, endPoint x: 477, endPoint y: 266, distance: 316.1
click at [477, 266] on div "This feature is not available on your current billing plan. ✨ All plans are eli…" at bounding box center [634, 266] width 518 height 278
click at [477, 266] on p "This feature is not available on your current billing plan." at bounding box center [634, 262] width 336 height 22
drag, startPoint x: 455, startPoint y: 244, endPoint x: 794, endPoint y: 309, distance: 345.3
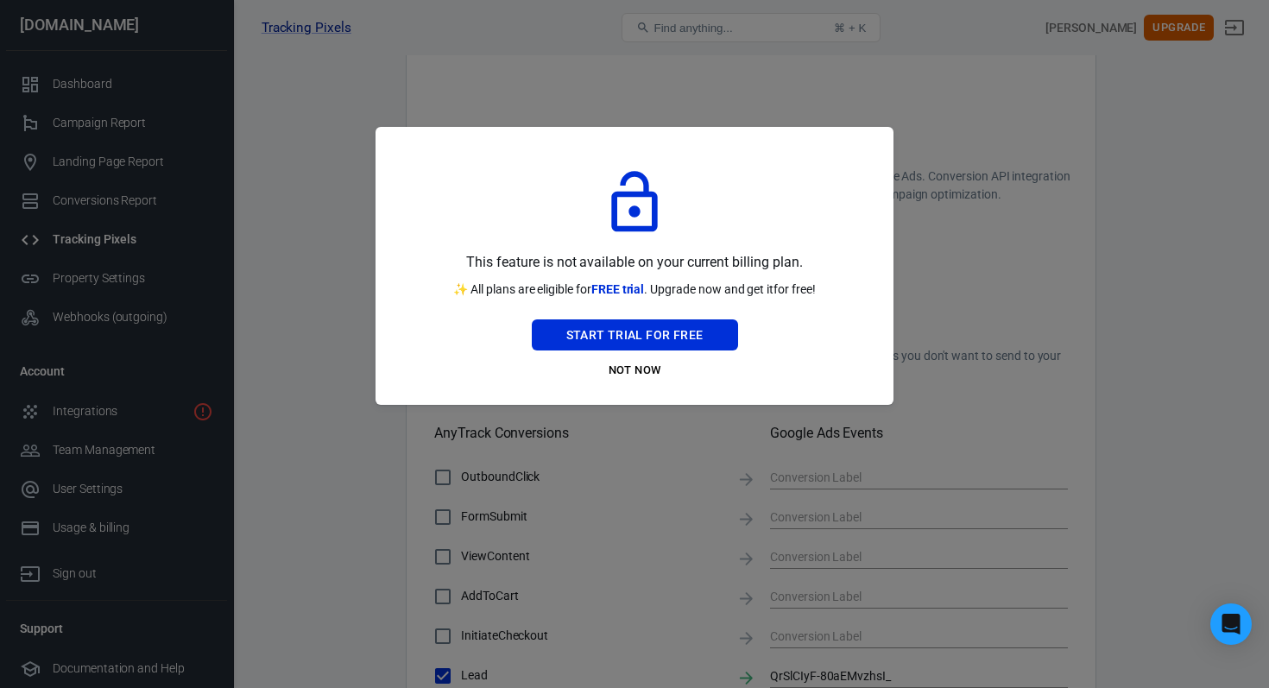
click at [792, 306] on div "This feature is not available on your current billing plan. ✨ All plans are eli…" at bounding box center [634, 266] width 476 height 236
click at [794, 309] on div "This feature is not available on your current billing plan. ✨ All plans are eli…" at bounding box center [634, 266] width 476 height 236
